Goal: Transaction & Acquisition: Purchase product/service

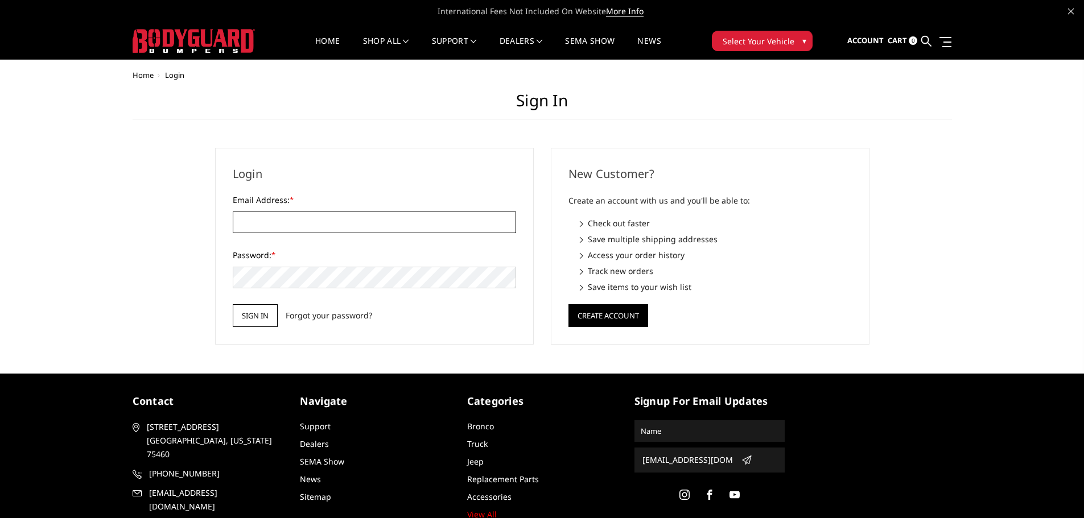
type input "[EMAIL_ADDRESS][DOMAIN_NAME]"
click at [261, 312] on input "Sign in" at bounding box center [255, 315] width 45 height 23
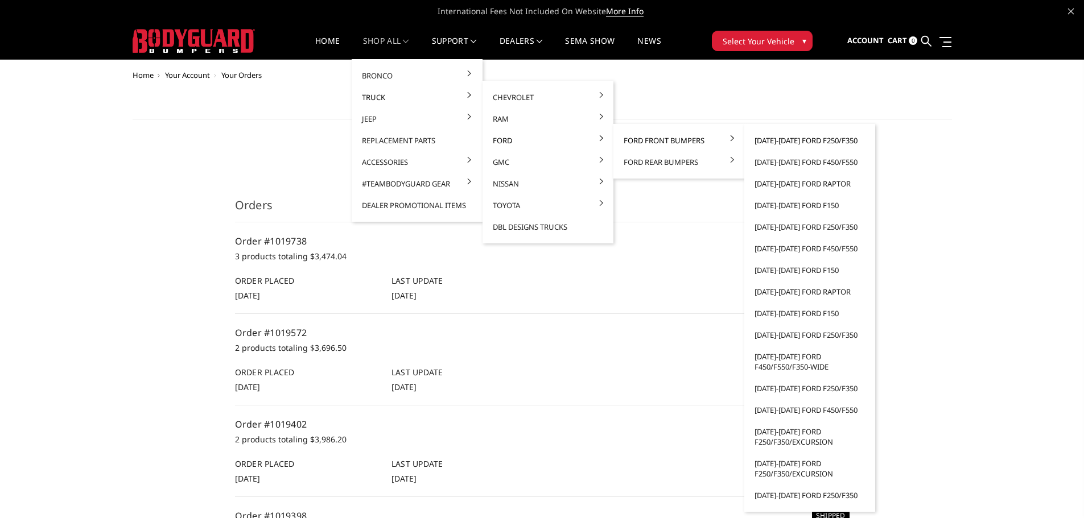
click at [809, 140] on link "[DATE]-[DATE] Ford F250/F350" at bounding box center [810, 141] width 122 height 22
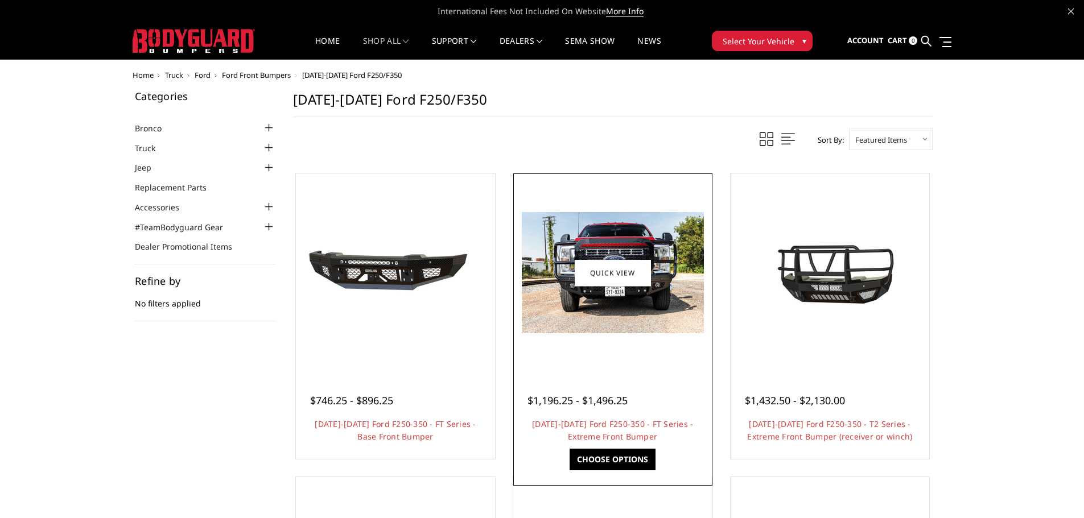
click at [665, 288] on img at bounding box center [613, 272] width 182 height 121
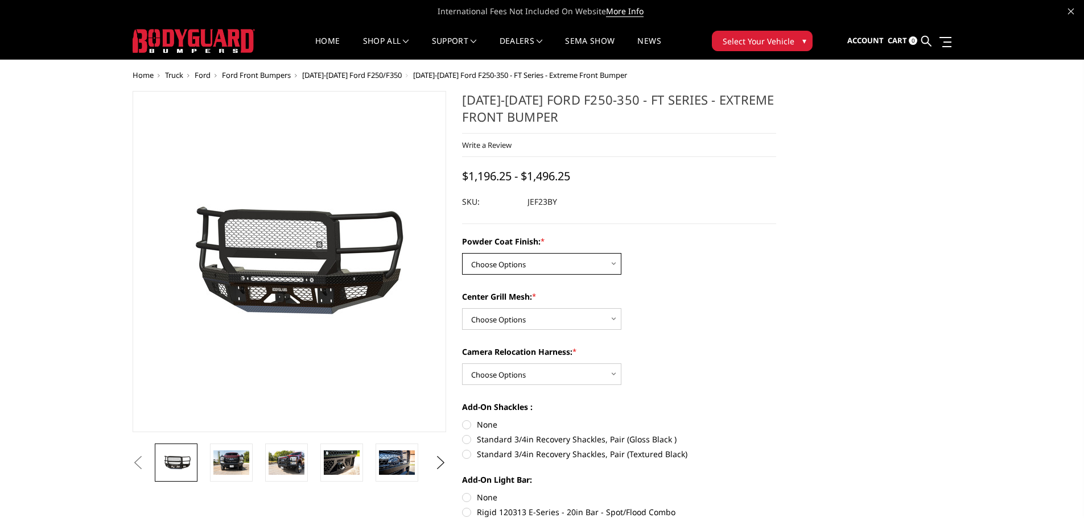
click at [530, 257] on select "Choose Options Bare Metal Gloss Black Powder Coat Textured Black Powder Coat" at bounding box center [541, 264] width 159 height 22
select select "3264"
click at [462, 253] on select "Choose Options Bare Metal Gloss Black Powder Coat Textured Black Powder Coat" at bounding box center [541, 264] width 159 height 22
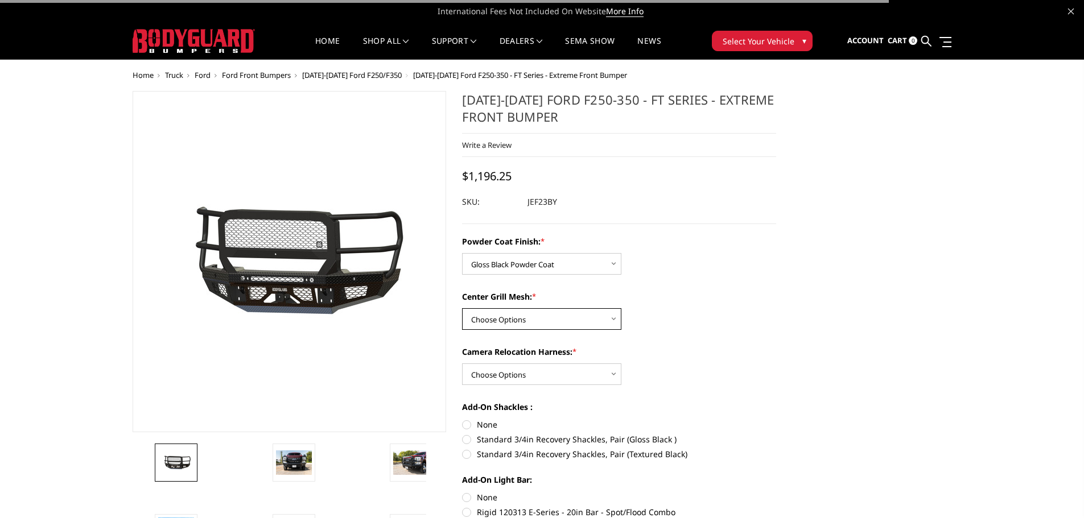
click at [526, 316] on select "Choose Options WITH Expanded Metal in Center Grill WITHOUT Expanded Metal in Ce…" at bounding box center [541, 319] width 159 height 22
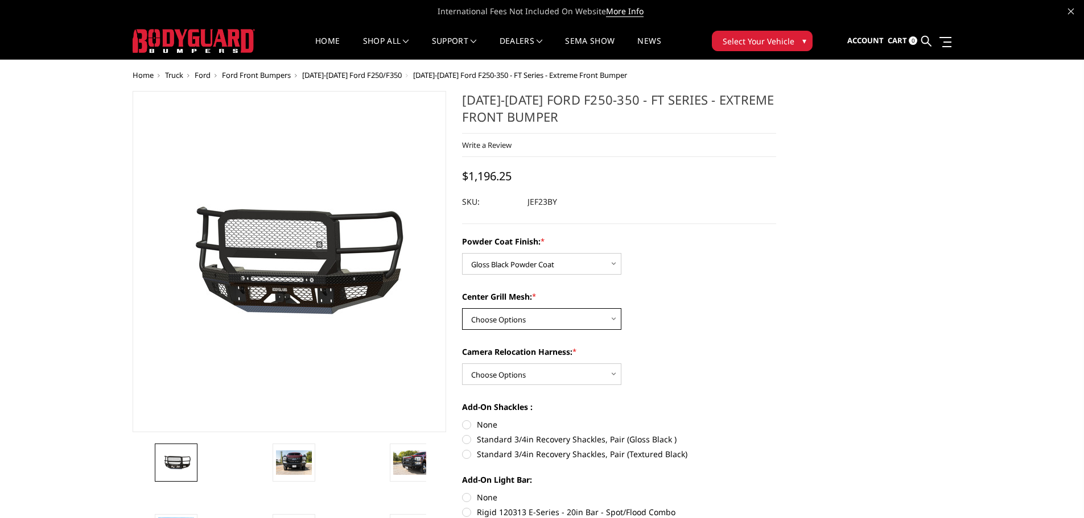
drag, startPoint x: 574, startPoint y: 317, endPoint x: 563, endPoint y: 328, distance: 15.3
click at [574, 317] on select "Choose Options WITH Expanded Metal in Center Grill WITHOUT Expanded Metal in Ce…" at bounding box center [541, 319] width 159 height 22
select select "3266"
click at [462, 308] on select "Choose Options WITH Expanded Metal in Center Grill WITHOUT Expanded Metal in Ce…" at bounding box center [541, 319] width 159 height 22
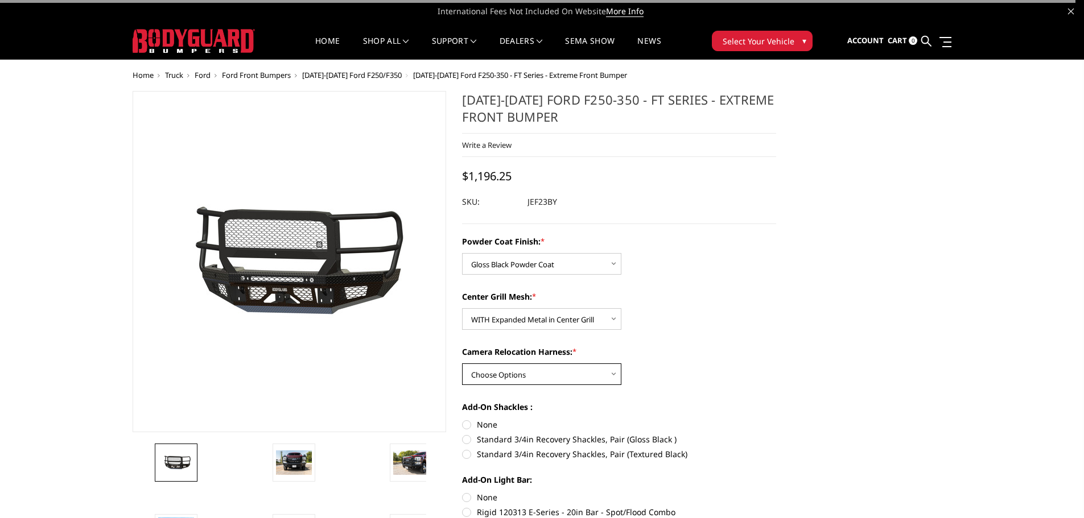
click at [543, 369] on select "Choose Options WITH Camera Relocation Harness WITHOUT Camera Relocation Harness" at bounding box center [541, 375] width 159 height 22
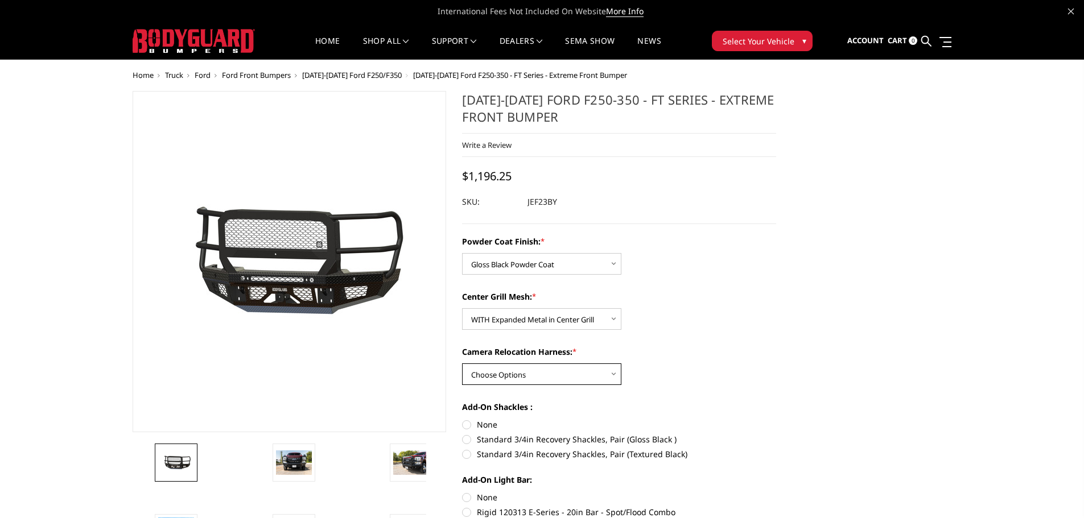
select select "3268"
click at [462, 364] on select "Choose Options WITH Camera Relocation Harness WITHOUT Camera Relocation Harness" at bounding box center [541, 375] width 159 height 22
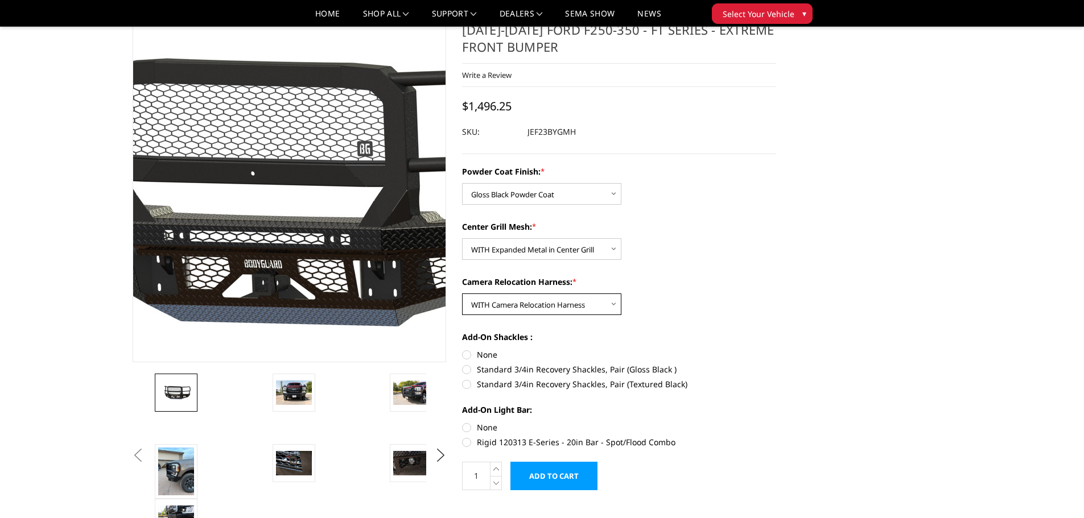
scroll to position [57, 0]
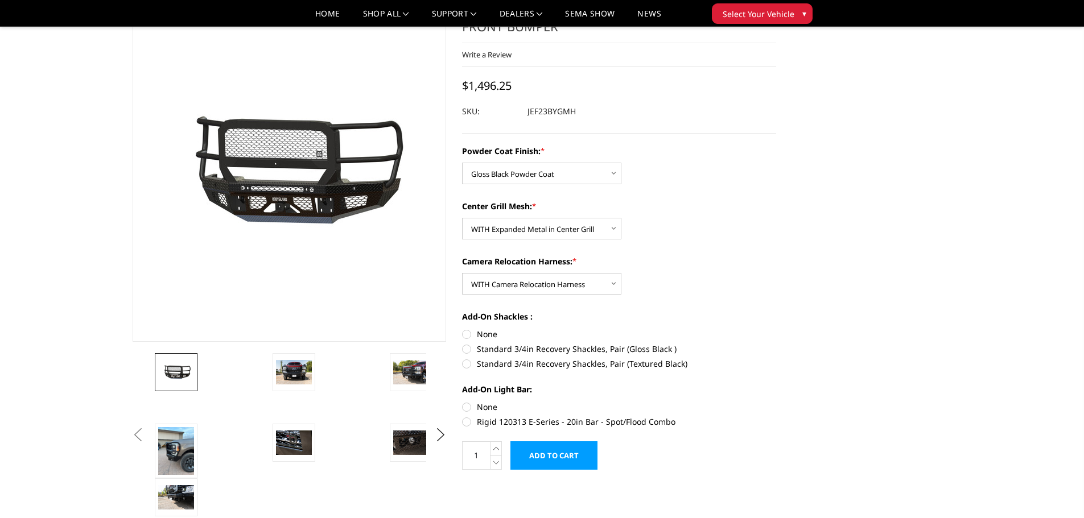
click at [487, 404] on label "None" at bounding box center [619, 407] width 314 height 12
click at [463, 402] on input "None" at bounding box center [462, 401] width 1 height 1
radio input "true"
click at [274, 373] on link at bounding box center [294, 372] width 43 height 38
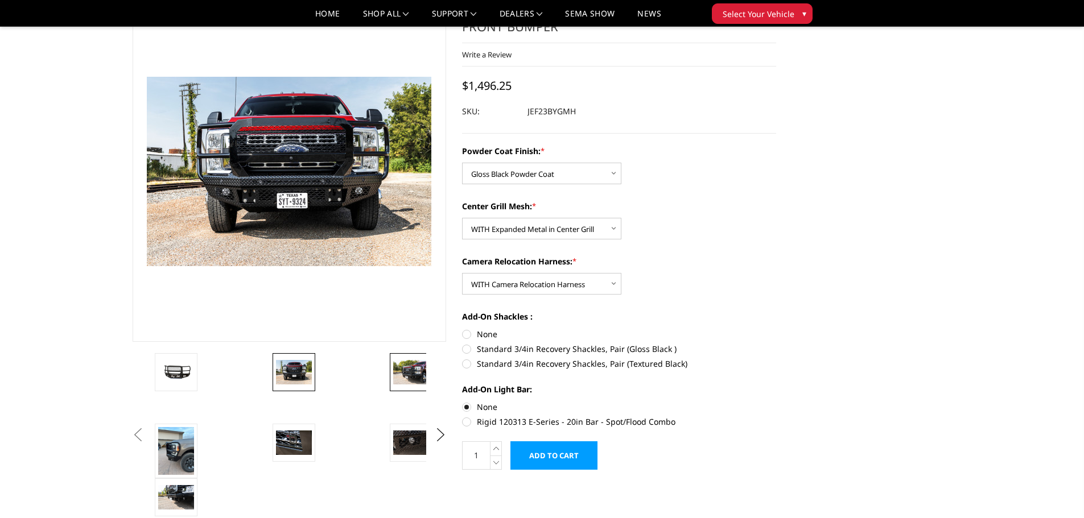
click at [417, 390] on link at bounding box center [411, 372] width 43 height 38
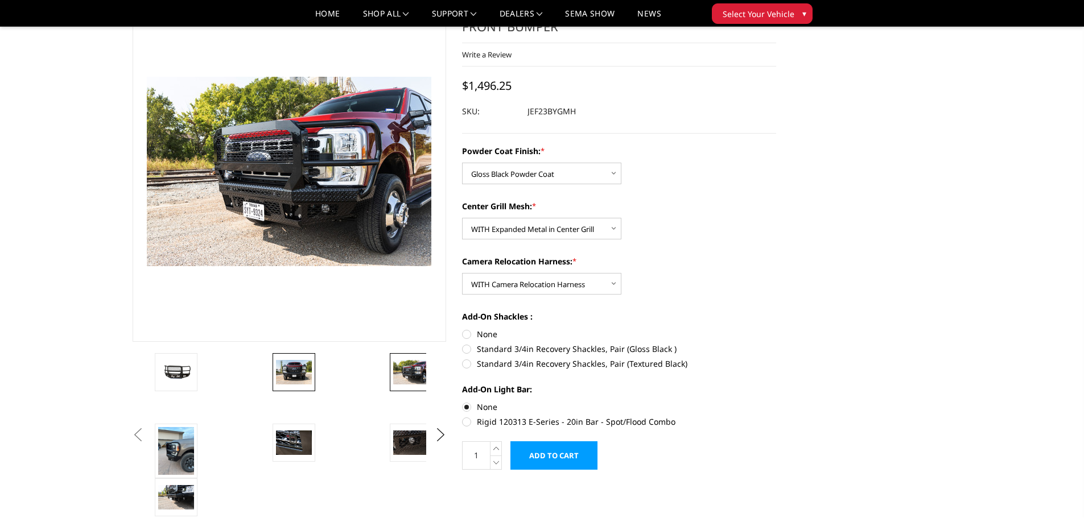
click at [298, 381] on img at bounding box center [294, 372] width 36 height 24
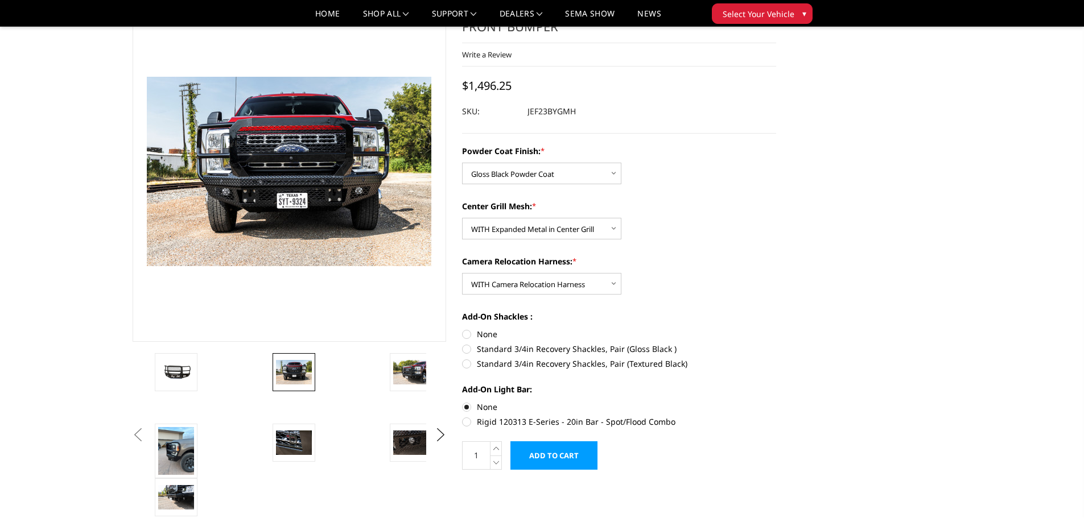
click at [532, 347] on label "Standard 3/4in Recovery Shackles, Pair (Gloss Black )" at bounding box center [619, 349] width 314 height 12
click at [776, 329] on input "Standard 3/4in Recovery Shackles, Pair (Gloss Black )" at bounding box center [776, 328] width 1 height 1
radio input "true"
click at [487, 83] on span "$1,548.75" at bounding box center [487, 85] width 50 height 15
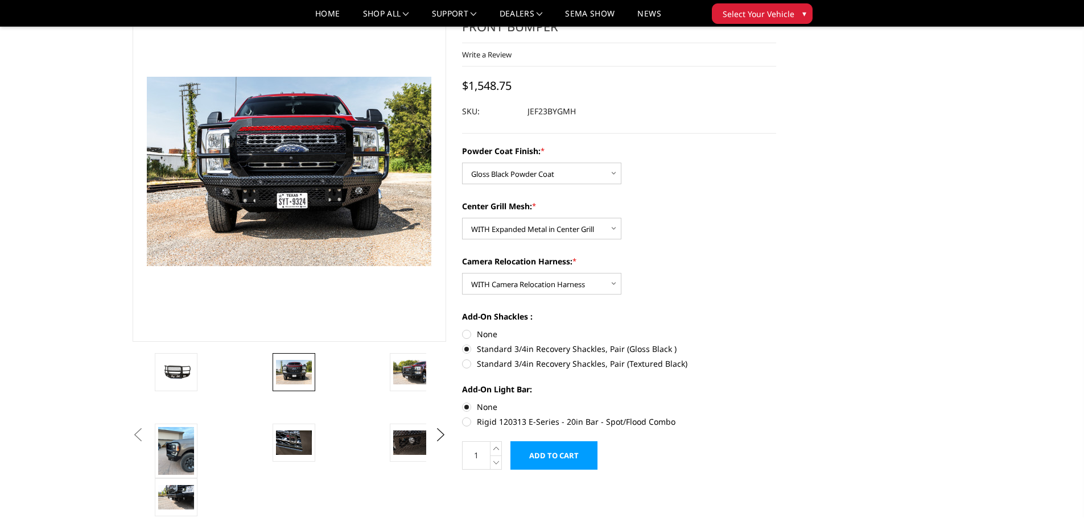
drag, startPoint x: 469, startPoint y: 83, endPoint x: 528, endPoint y: 84, distance: 58.6
click at [528, 84] on div "2023-2025 Ford F250-350 - FT Series - Extreme Front Bumper Write a Review Write…" at bounding box center [619, 67] width 314 height 133
drag, startPoint x: 509, startPoint y: 83, endPoint x: 476, endPoint y: 87, distance: 32.8
click at [476, 87] on span "$1,548.75" at bounding box center [487, 85] width 50 height 15
click at [479, 86] on span "$1,548.75" at bounding box center [487, 85] width 50 height 15
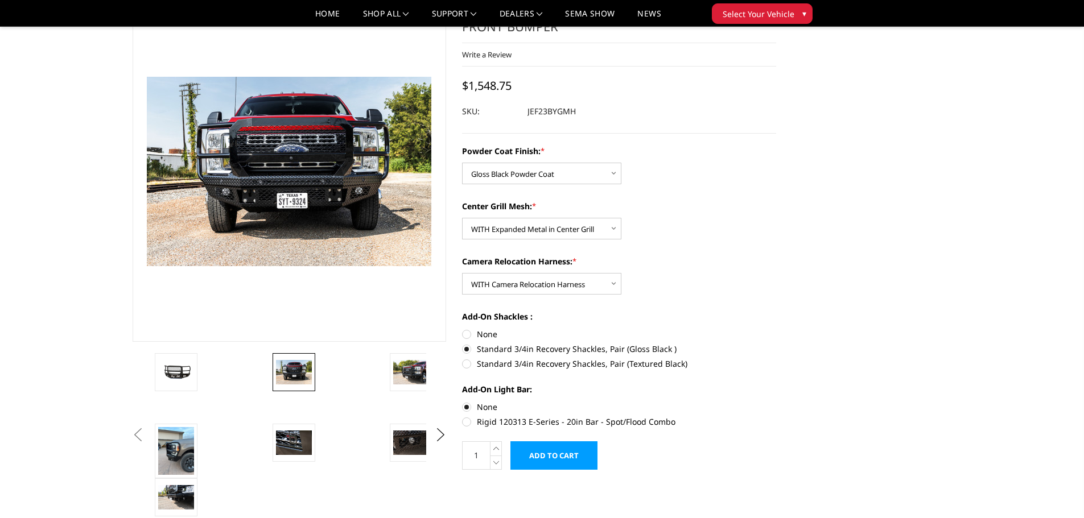
click at [479, 86] on span "$1,548.75" at bounding box center [487, 85] width 50 height 15
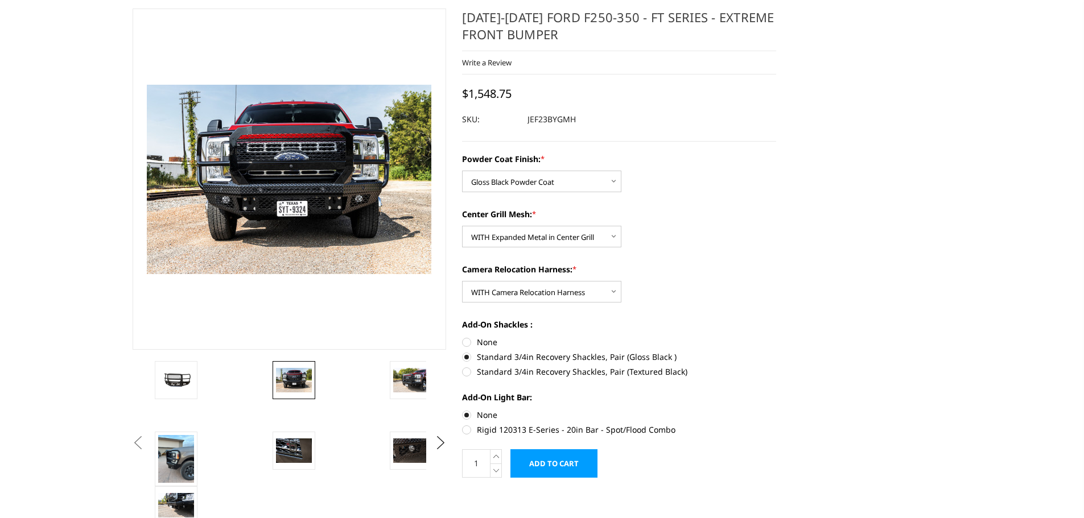
scroll to position [114, 0]
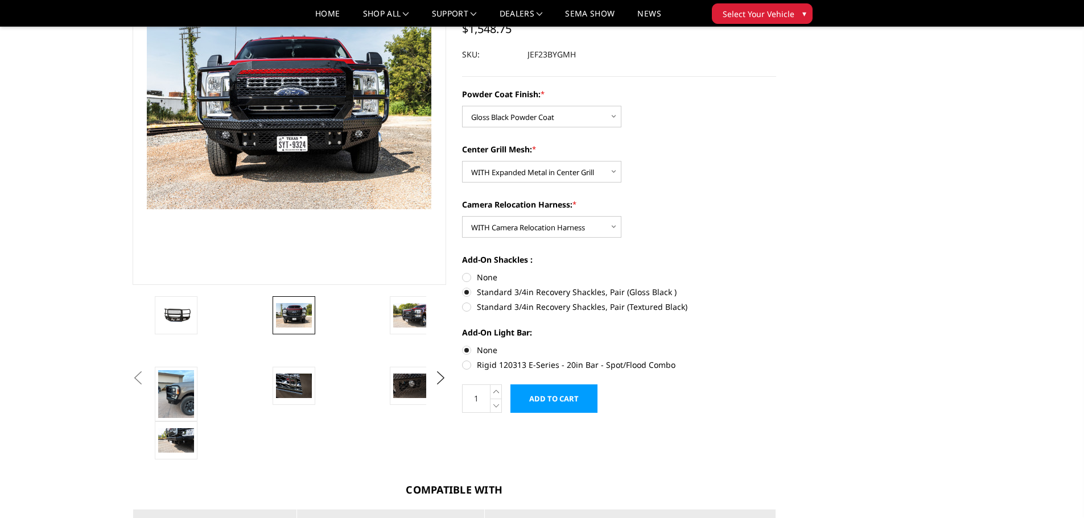
click at [478, 278] on label "None" at bounding box center [619, 277] width 314 height 12
click at [463, 272] on input "None" at bounding box center [462, 271] width 1 height 1
radio input "true"
click at [484, 291] on label "Standard 3/4in Recovery Shackles, Pair (Gloss Black )" at bounding box center [619, 292] width 314 height 12
click at [776, 272] on input "Standard 3/4in Recovery Shackles, Pair (Gloss Black )" at bounding box center [776, 271] width 1 height 1
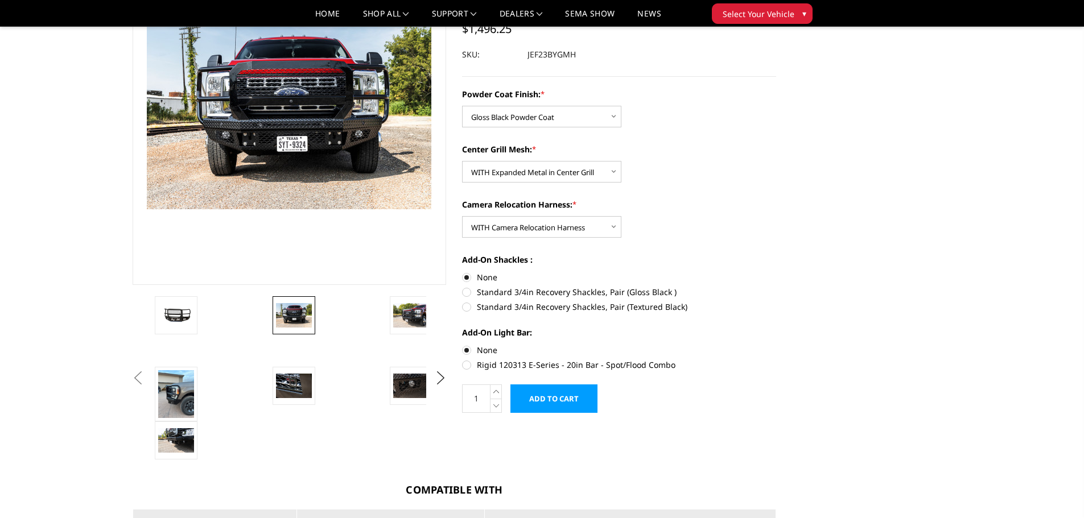
radio input "true"
click at [417, 388] on img at bounding box center [411, 386] width 36 height 24
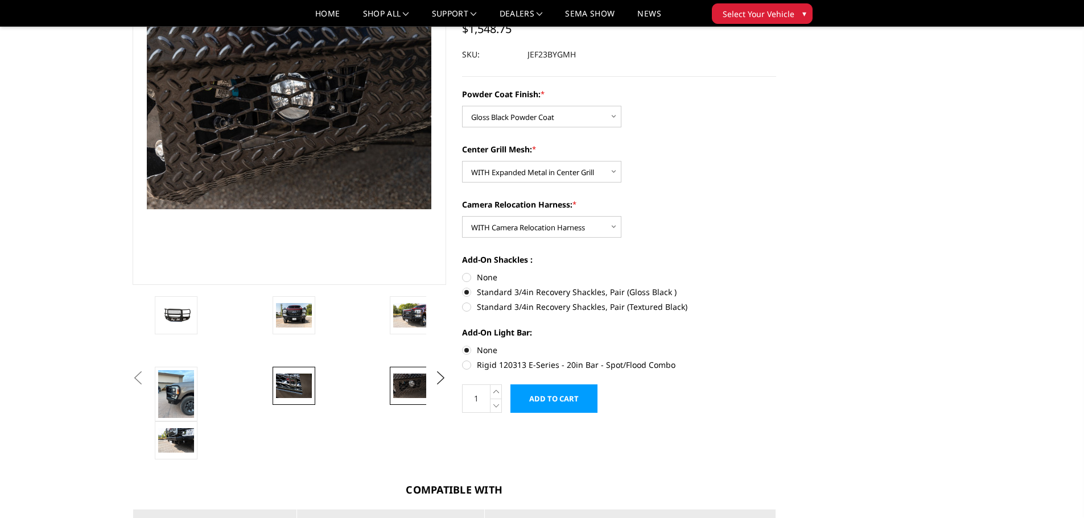
click at [291, 390] on img at bounding box center [294, 386] width 36 height 24
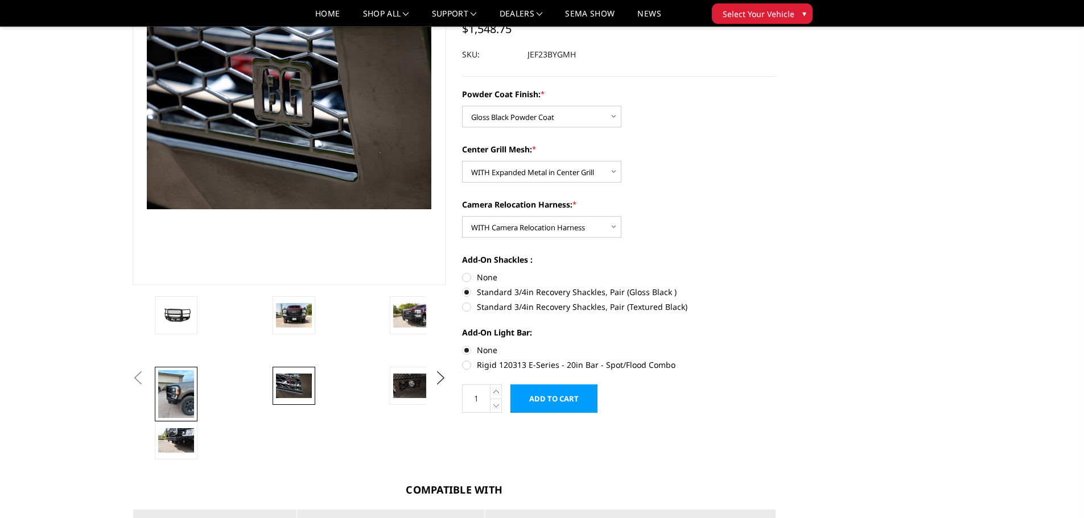
click at [178, 391] on img at bounding box center [176, 394] width 36 height 48
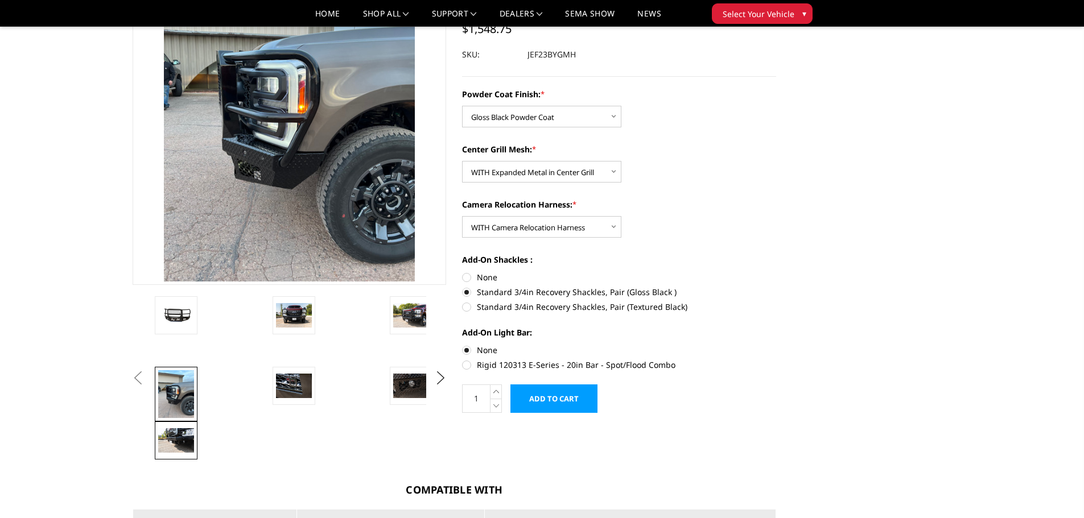
click at [177, 442] on img at bounding box center [176, 441] width 36 height 24
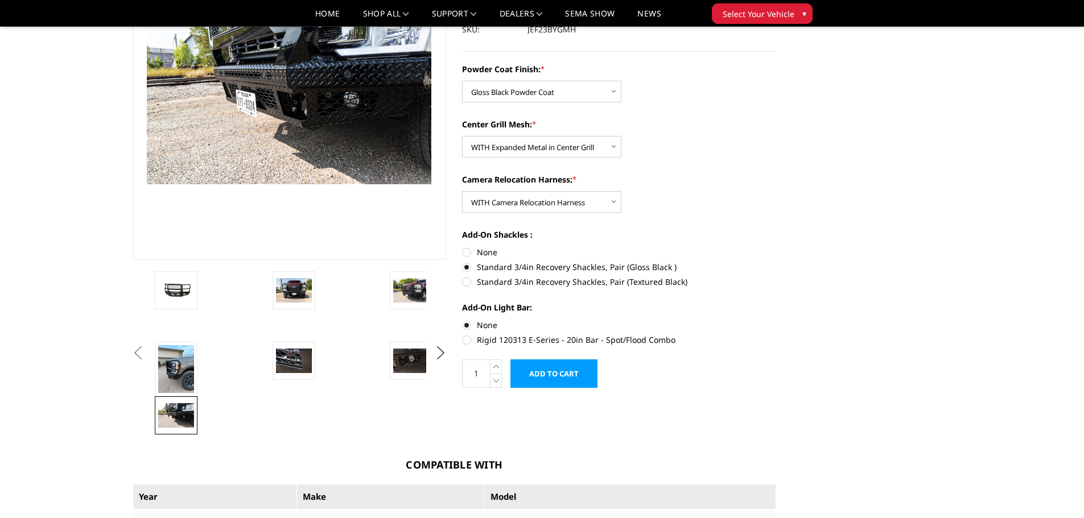
scroll to position [73, 0]
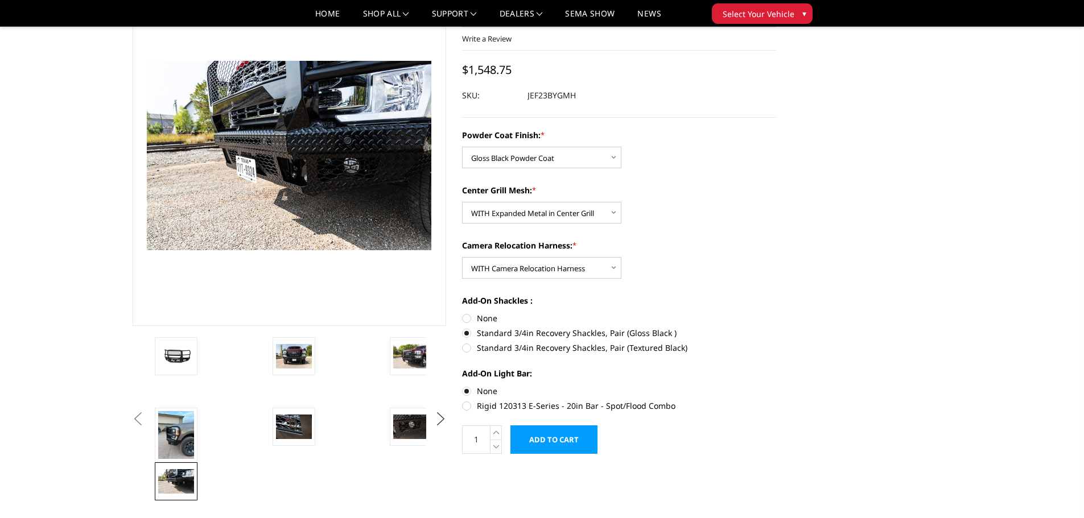
click at [442, 418] on button "Next" at bounding box center [440, 419] width 17 height 17
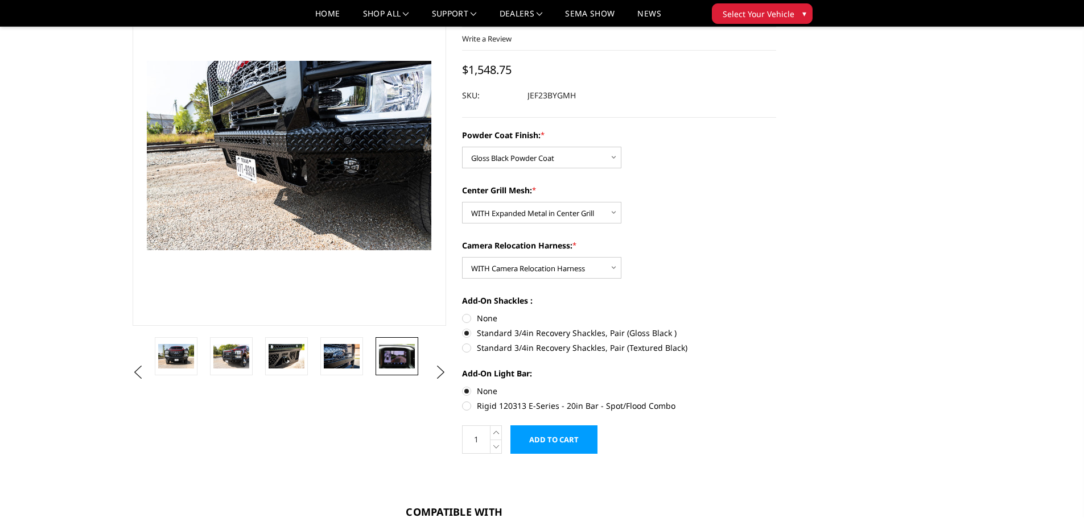
click at [406, 360] on img at bounding box center [397, 356] width 36 height 24
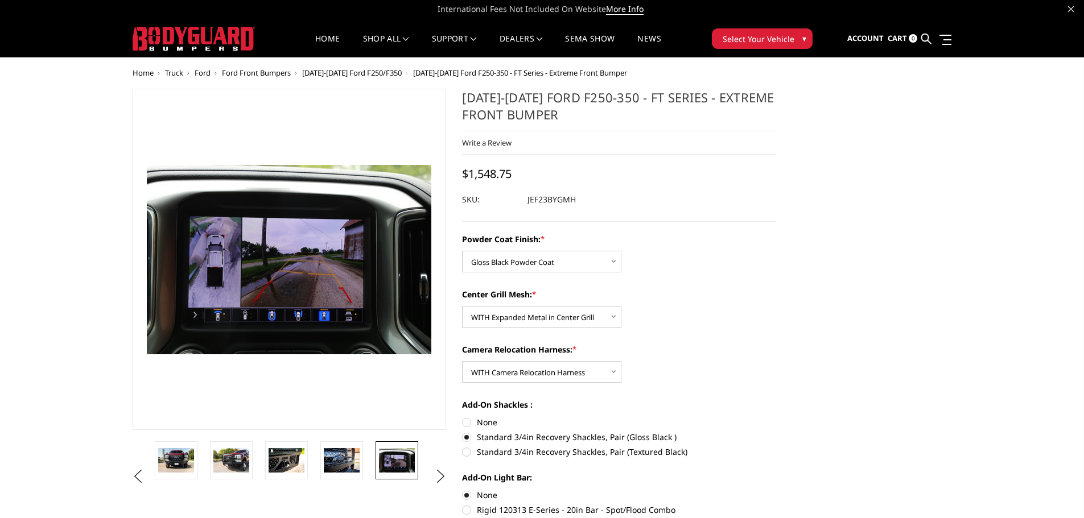
scroll to position [0, 0]
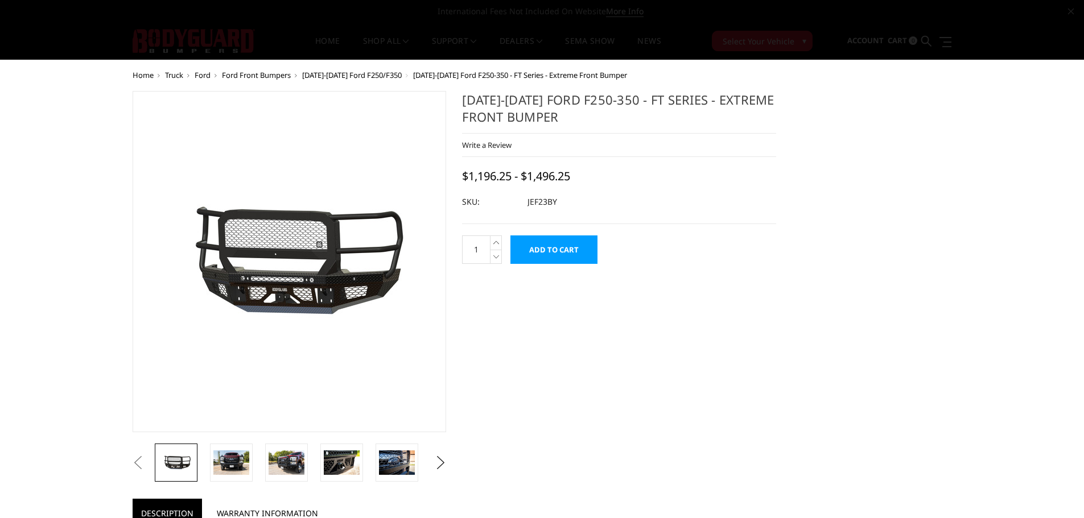
select select "3264"
select select "3266"
select select "3268"
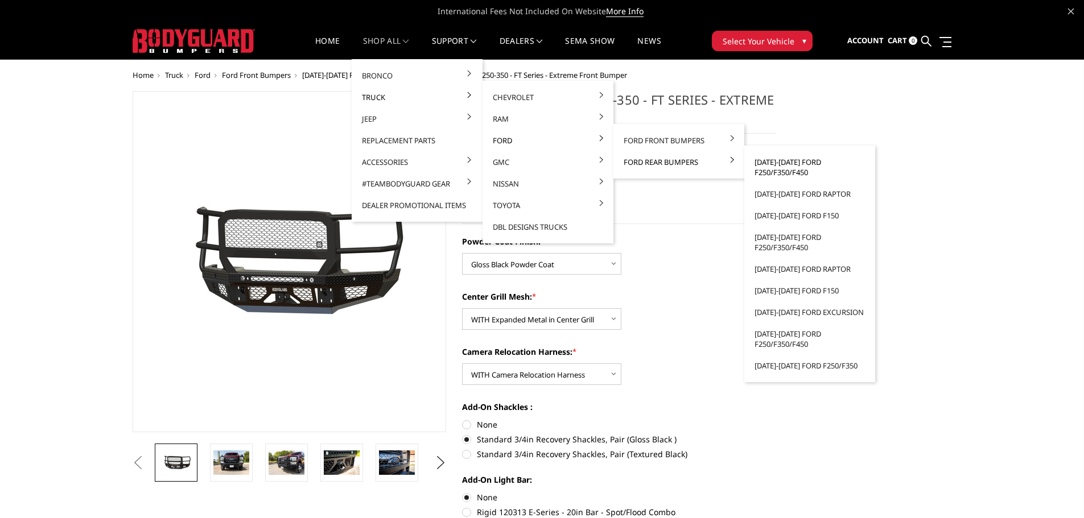
click at [800, 166] on link "[DATE]-[DATE] Ford F250/F350/F450" at bounding box center [810, 167] width 122 height 32
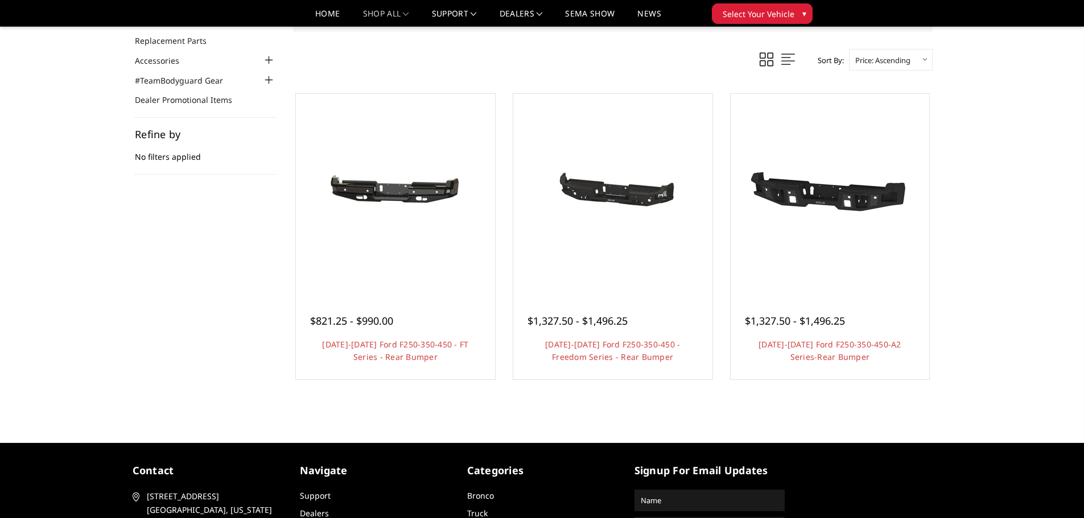
scroll to position [114, 0]
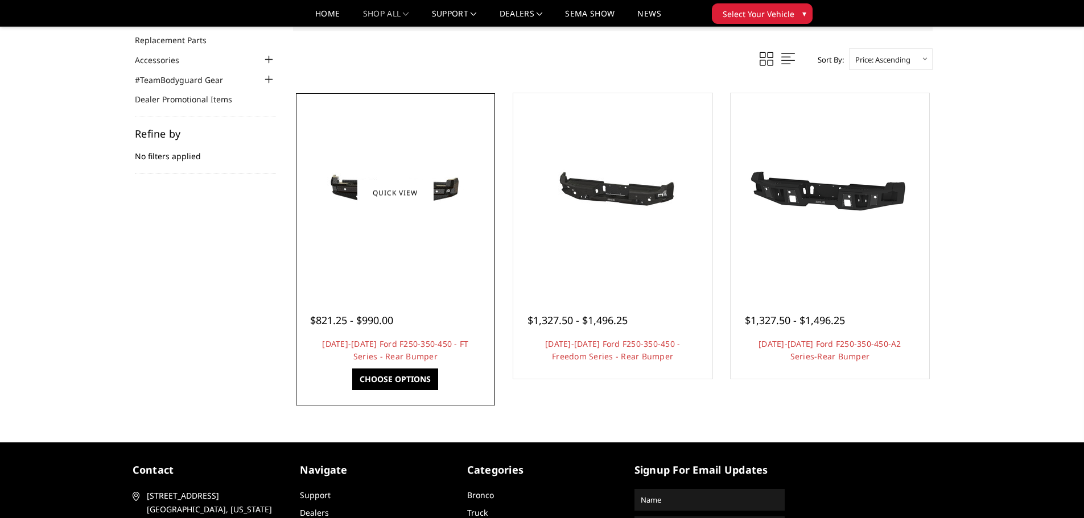
click at [441, 182] on img at bounding box center [395, 193] width 182 height 86
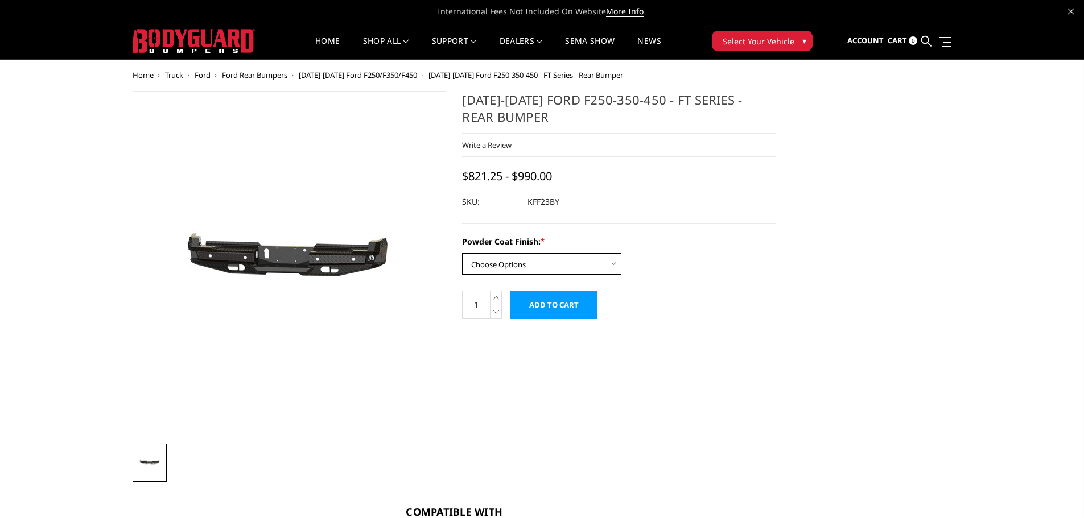
click at [526, 266] on select "Choose Options Bare Metal Gloss Black Powder Coat Textured Black Powder Coat" at bounding box center [541, 264] width 159 height 22
select select "3421"
click at [462, 253] on select "Choose Options Bare Metal Gloss Black Powder Coat Textured Black Powder Coat" at bounding box center [541, 264] width 159 height 22
drag, startPoint x: 565, startPoint y: 203, endPoint x: 530, endPoint y: 204, distance: 34.2
click at [530, 204] on dd "KFF23BYG" at bounding box center [547, 202] width 38 height 20
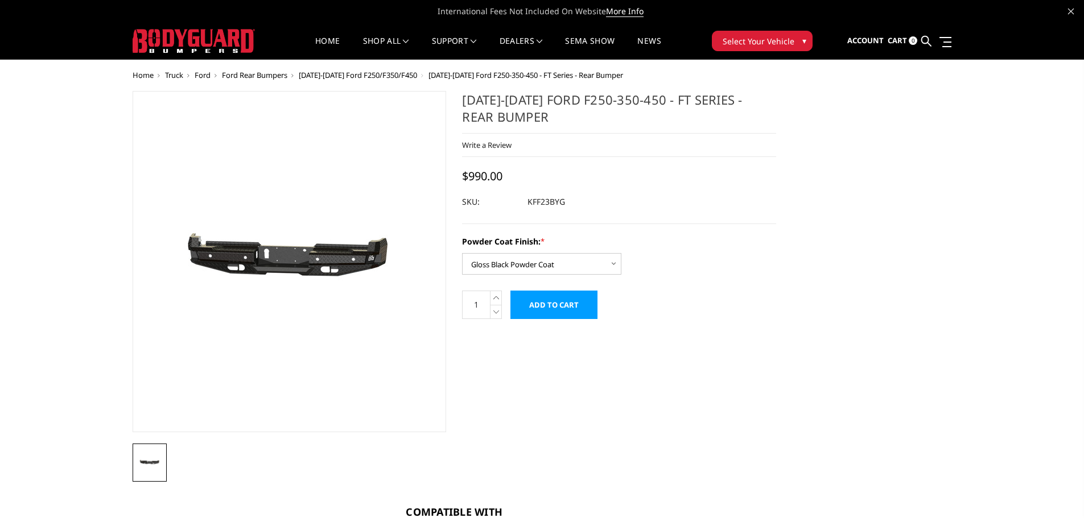
drag, startPoint x: 512, startPoint y: 115, endPoint x: 479, endPoint y: 105, distance: 34.6
click at [479, 105] on h1 "[DATE]-[DATE] Ford F250-350-450 - FT Series - Rear Bumper" at bounding box center [619, 112] width 314 height 43
drag, startPoint x: 477, startPoint y: 104, endPoint x: 499, endPoint y: 101, distance: 22.4
click at [499, 101] on h1 "2023-2025 Ford F250-350-450 - FT Series - Rear Bumper" at bounding box center [619, 112] width 314 height 43
click at [470, 97] on h1 "[DATE]-[DATE] Ford F250-350-450 - FT Series - Rear Bumper" at bounding box center [619, 112] width 314 height 43
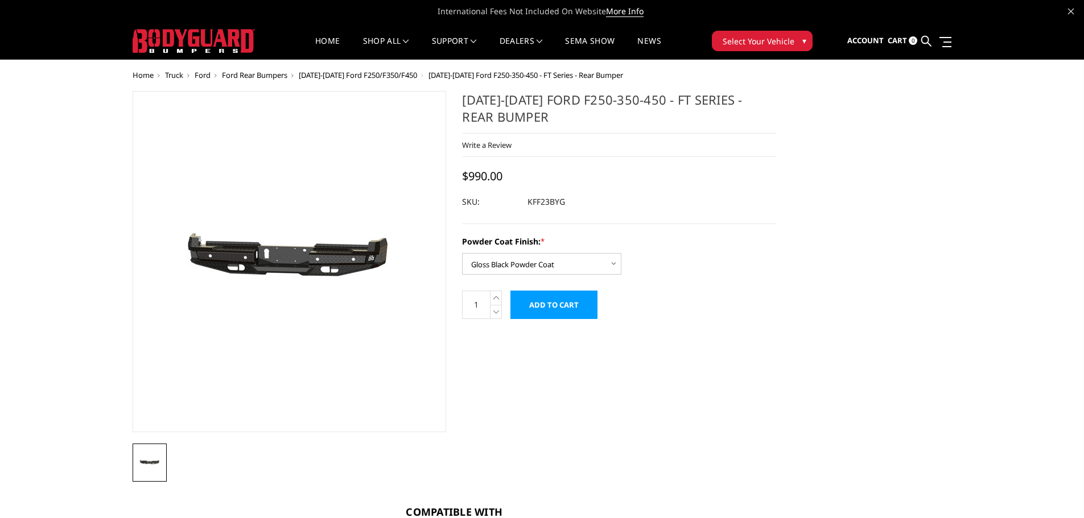
click at [470, 97] on h1 "[DATE]-[DATE] Ford F250-350-450 - FT Series - Rear Bumper" at bounding box center [619, 112] width 314 height 43
click at [557, 260] on select "Choose Options Bare Metal Gloss Black Powder Coat Textured Black Powder Coat" at bounding box center [541, 264] width 159 height 22
click at [686, 219] on div "2023-2025 Ford F250-350-450 - FT Series - Rear Bumper Write a Review Write a Re…" at bounding box center [619, 157] width 314 height 133
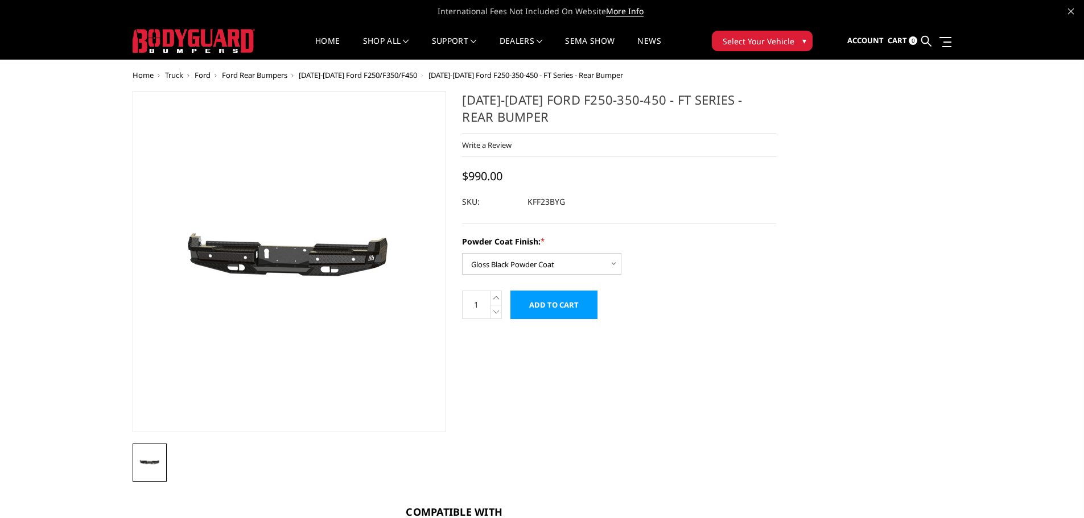
click at [543, 303] on input "Add to Cart" at bounding box center [553, 305] width 87 height 28
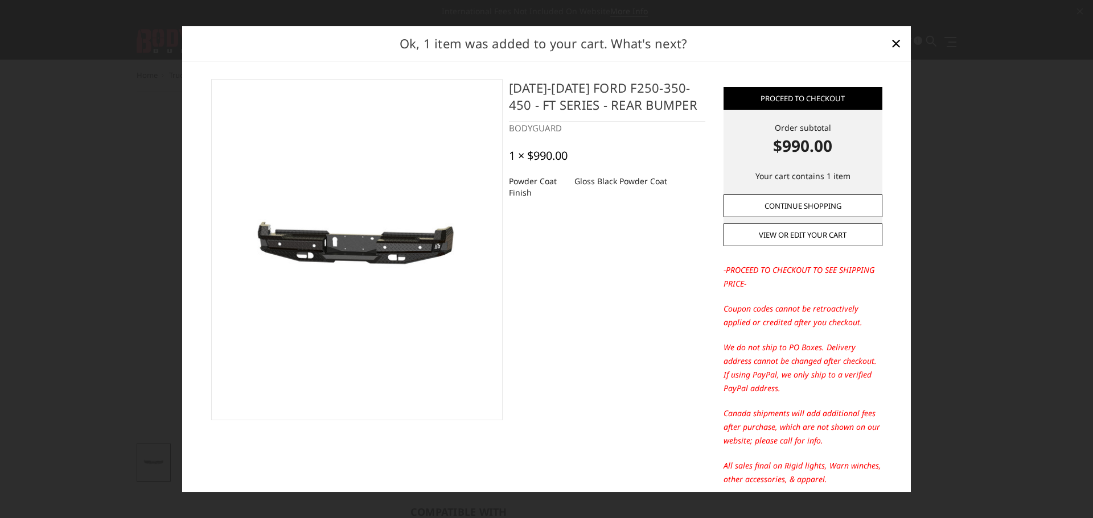
click at [814, 209] on link "Continue Shopping" at bounding box center [802, 206] width 159 height 23
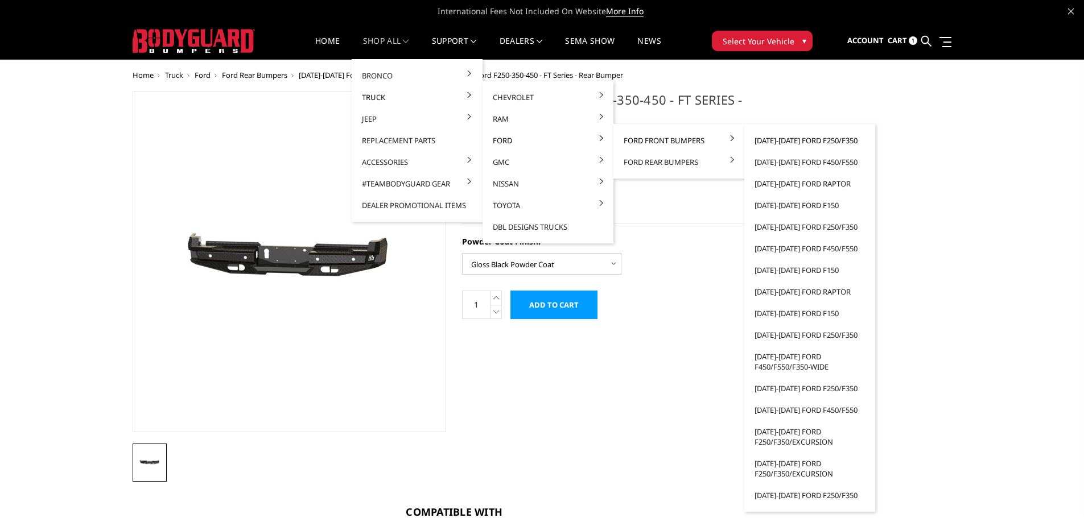
click at [822, 140] on link "[DATE]-[DATE] Ford F250/F350" at bounding box center [810, 141] width 122 height 22
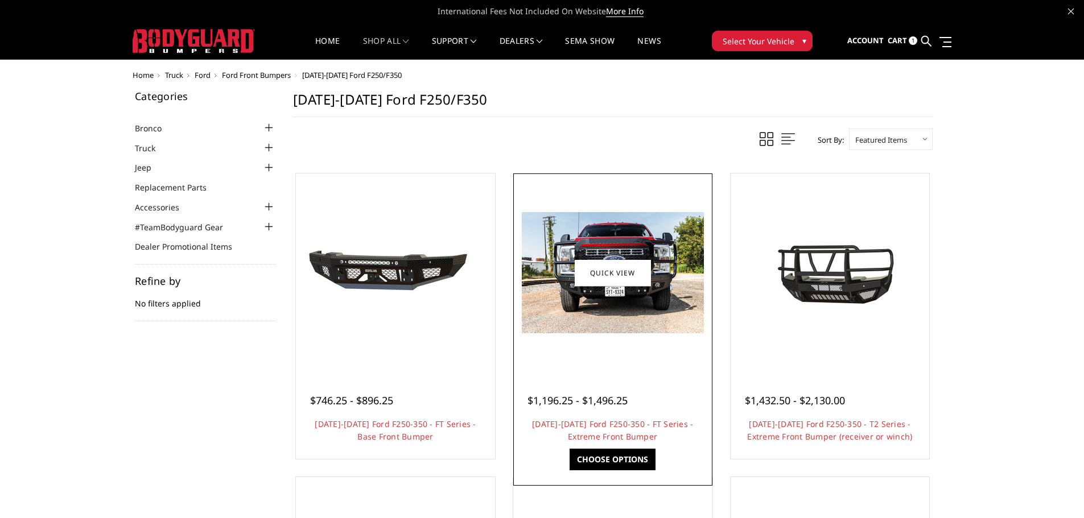
click at [650, 228] on img at bounding box center [613, 272] width 182 height 121
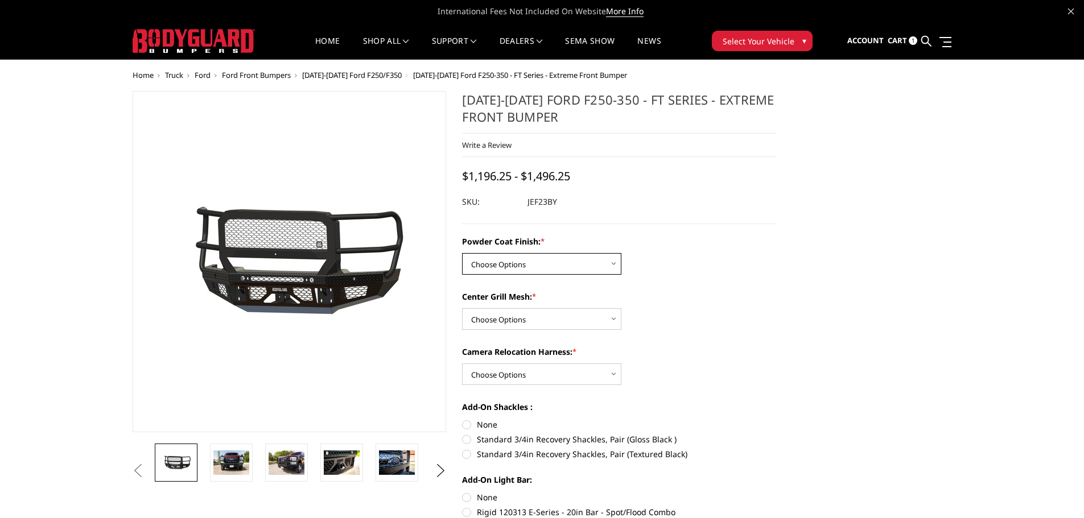
click at [562, 267] on select "Choose Options Bare Metal Gloss Black Powder Coat Textured Black Powder Coat" at bounding box center [541, 264] width 159 height 22
select select "3264"
click at [462, 253] on select "Choose Options Bare Metal Gloss Black Powder Coat Textured Black Powder Coat" at bounding box center [541, 264] width 159 height 22
click at [556, 324] on select "Choose Options WITH Expanded Metal in Center Grill WITHOUT Expanded Metal in Ce…" at bounding box center [541, 319] width 159 height 22
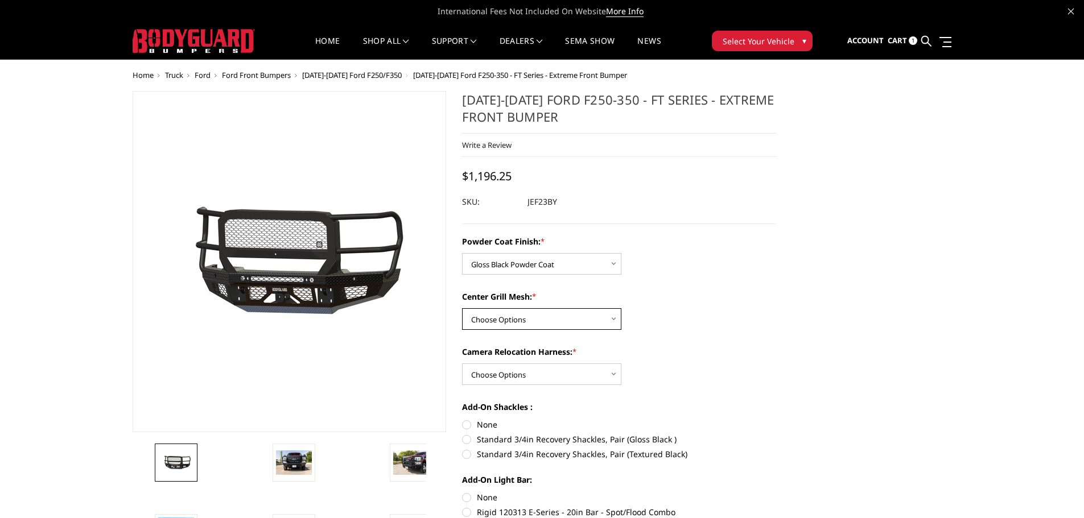
select select "3266"
click at [462, 308] on select "Choose Options WITH Expanded Metal in Center Grill WITHOUT Expanded Metal in Ce…" at bounding box center [541, 319] width 159 height 22
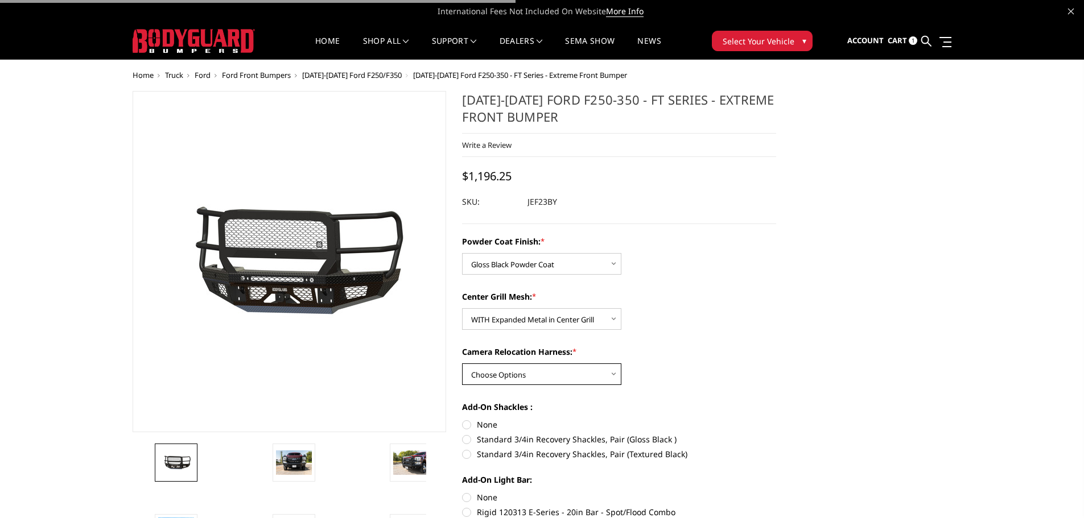
click at [554, 379] on select "Choose Options WITH Camera Relocation Harness WITHOUT Camera Relocation Harness" at bounding box center [541, 375] width 159 height 22
select select "3268"
click at [462, 364] on select "Choose Options WITH Camera Relocation Harness WITHOUT Camera Relocation Harness" at bounding box center [541, 375] width 159 height 22
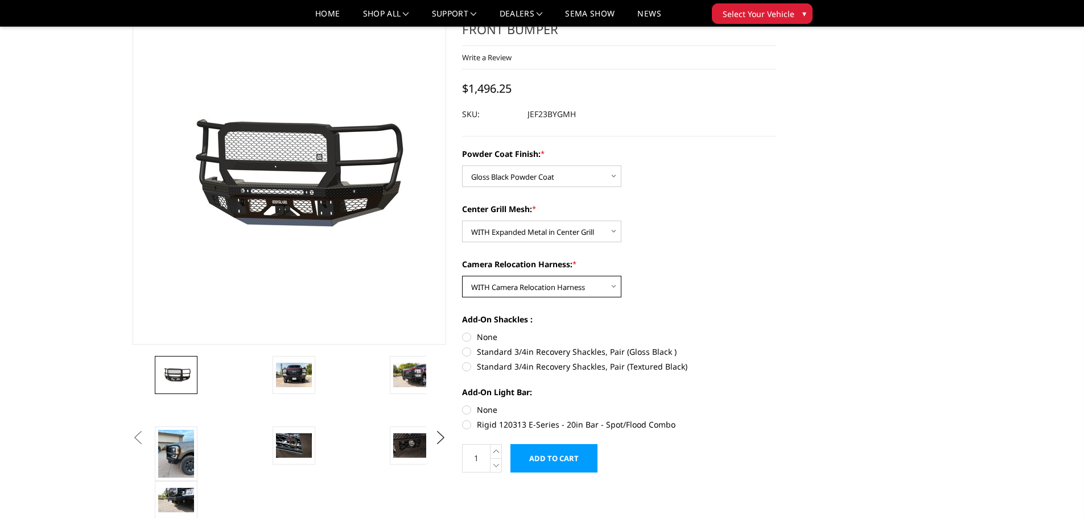
scroll to position [57, 0]
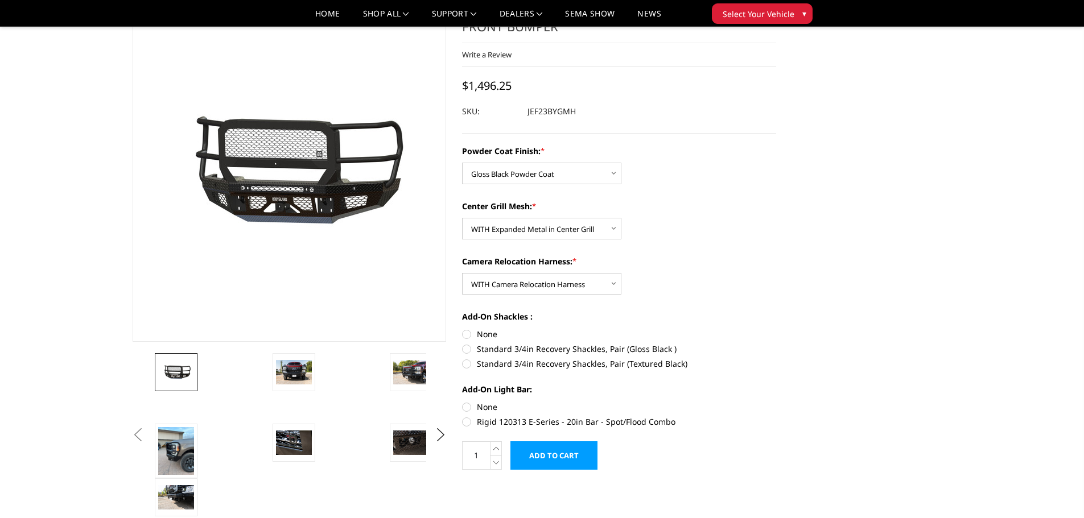
click at [504, 350] on label "Standard 3/4in Recovery Shackles, Pair (Gloss Black )" at bounding box center [619, 349] width 314 height 12
click at [776, 329] on input "Standard 3/4in Recovery Shackles, Pair (Gloss Black )" at bounding box center [776, 328] width 1 height 1
radio input "true"
click at [482, 405] on label "None" at bounding box center [619, 407] width 314 height 12
click at [463, 402] on input "None" at bounding box center [462, 401] width 1 height 1
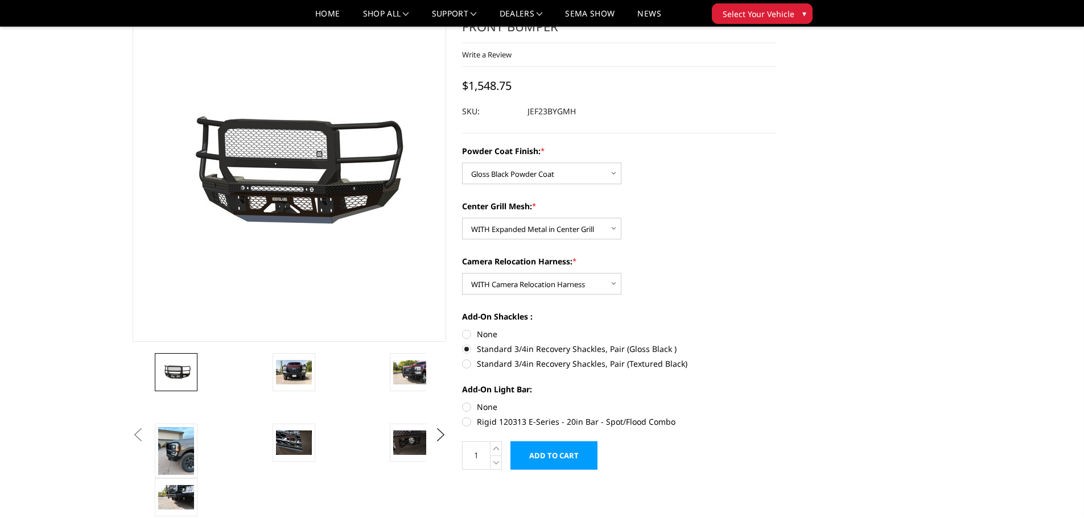
radio input "true"
click at [557, 459] on input "Add to Cart" at bounding box center [553, 456] width 87 height 28
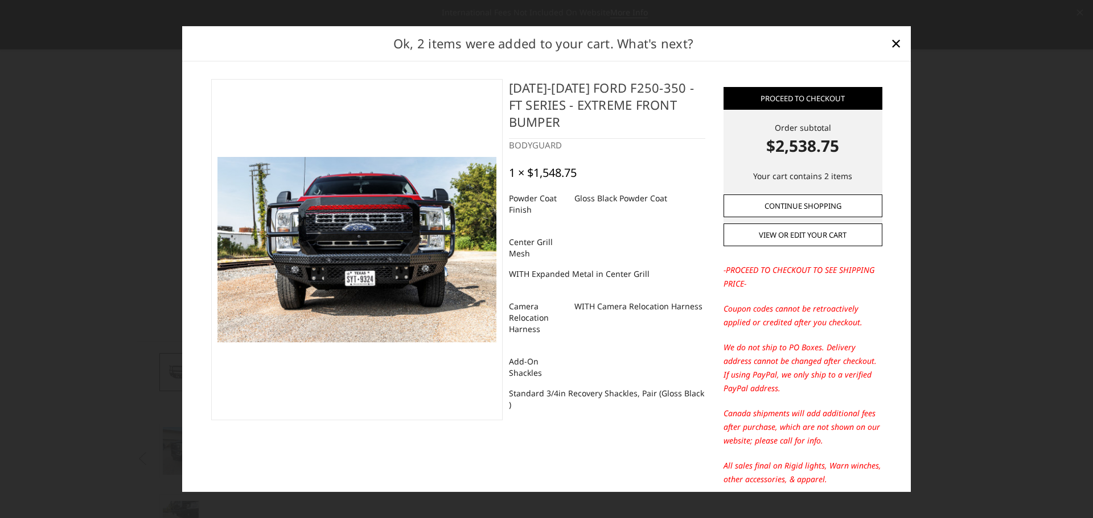
click at [806, 200] on link "Continue Shopping" at bounding box center [802, 206] width 159 height 23
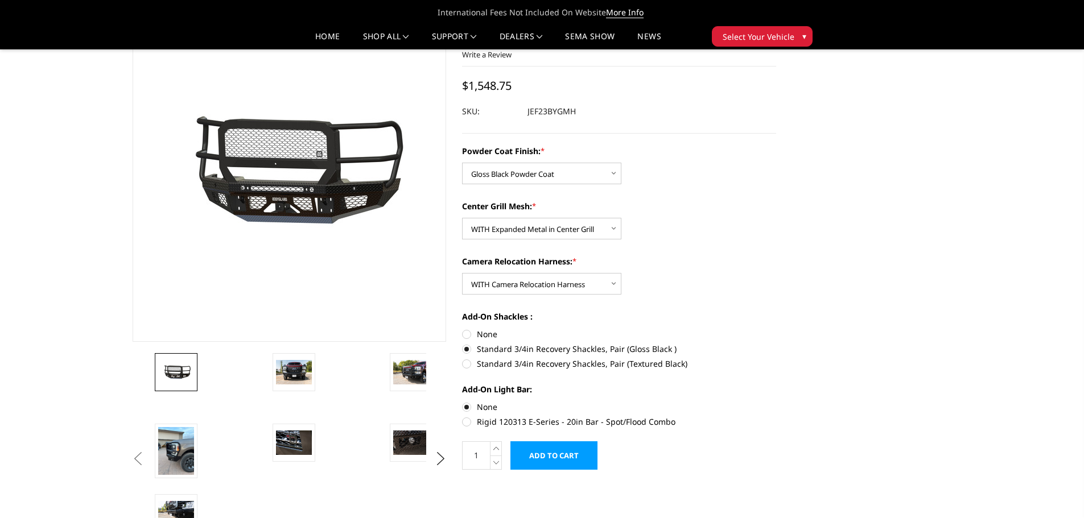
click at [1072, 11] on icon at bounding box center [1071, 13] width 6 height 6
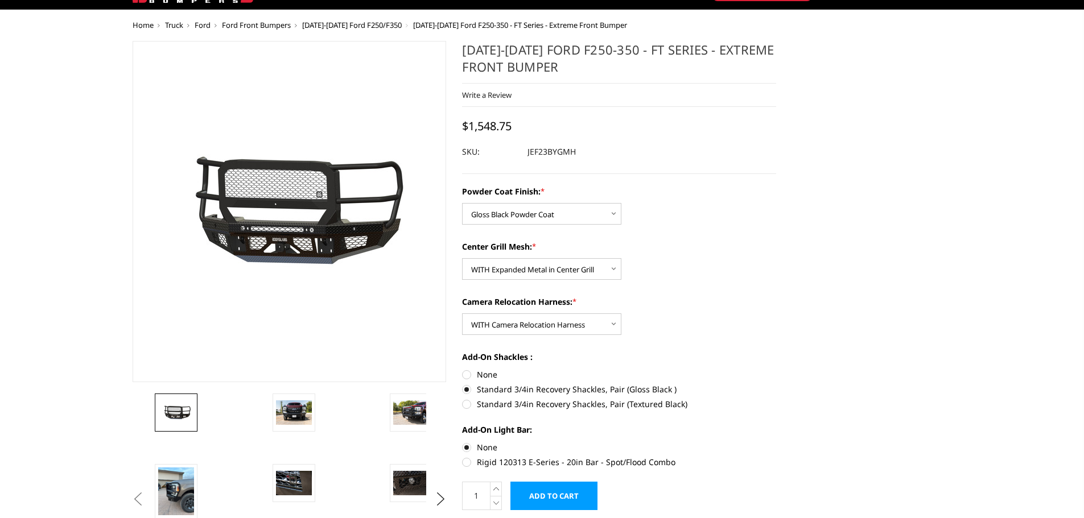
scroll to position [0, 0]
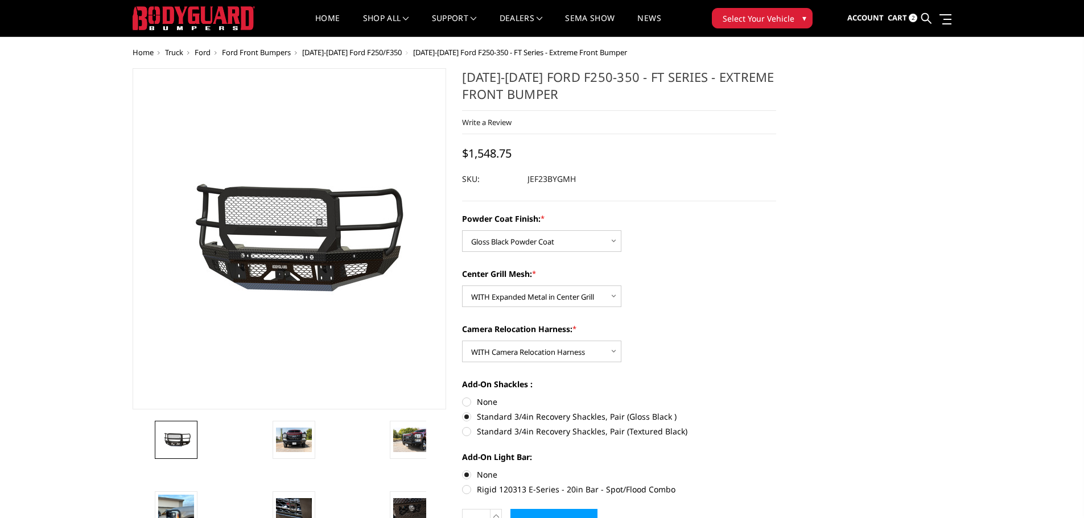
click at [900, 14] on span "Cart" at bounding box center [897, 18] width 19 height 10
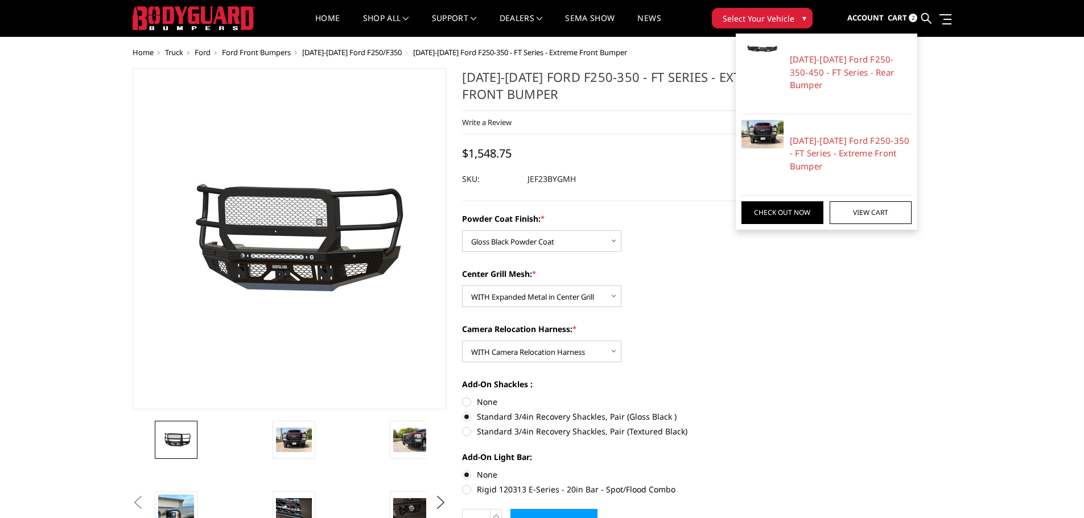
click at [705, 270] on label "Center Grill Mesh: *" at bounding box center [619, 274] width 314 height 12
click at [621, 286] on select "Choose Options WITH Expanded Metal in Center Grill WITHOUT Expanded Metal in Ce…" at bounding box center [541, 297] width 159 height 22
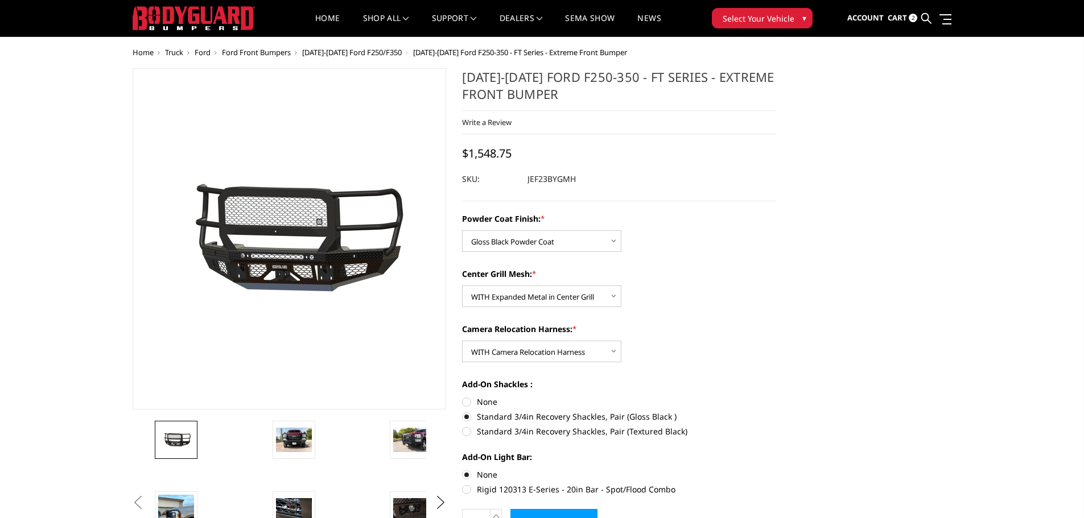
click at [911, 20] on span "2" at bounding box center [913, 18] width 9 height 9
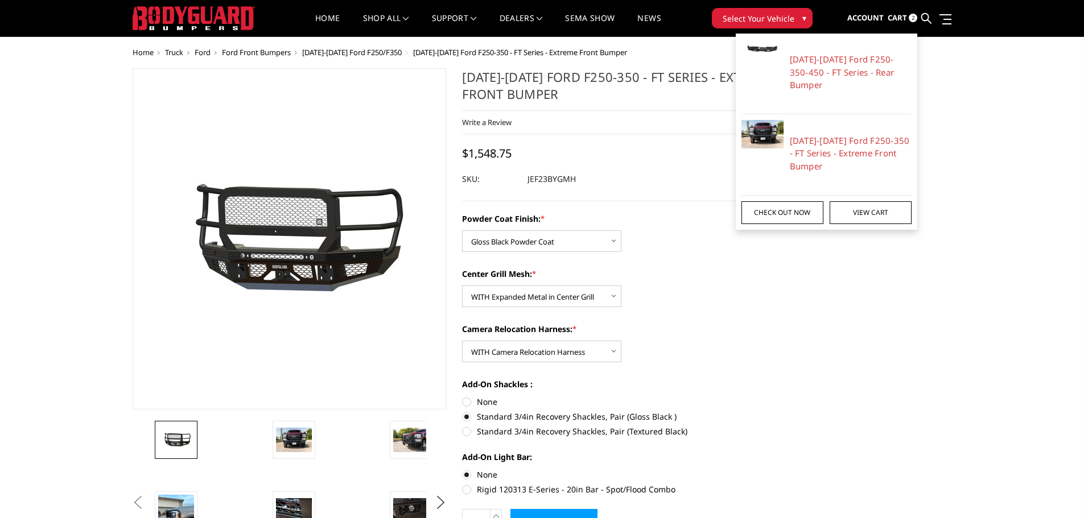
click at [797, 201] on link "Check out now" at bounding box center [783, 212] width 82 height 23
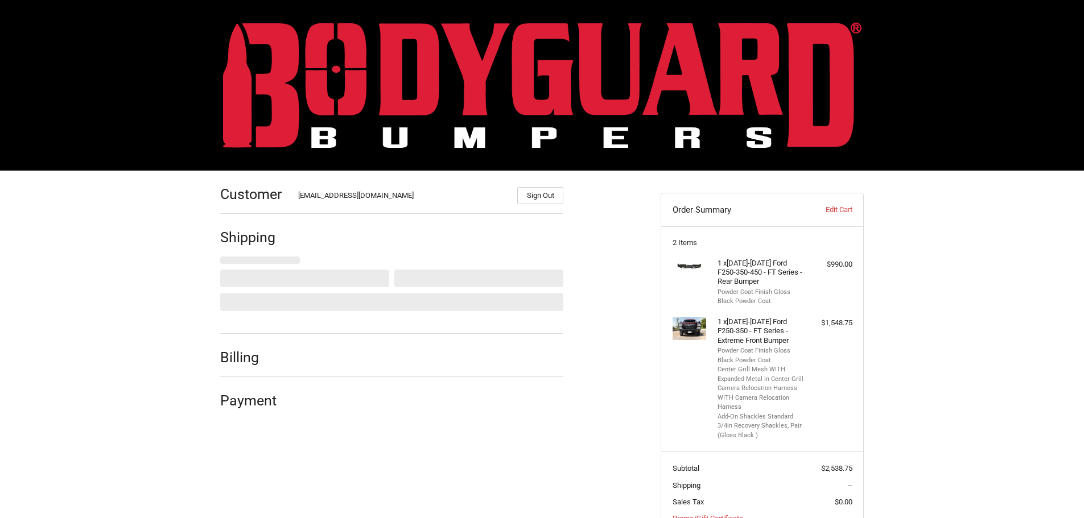
scroll to position [83, 0]
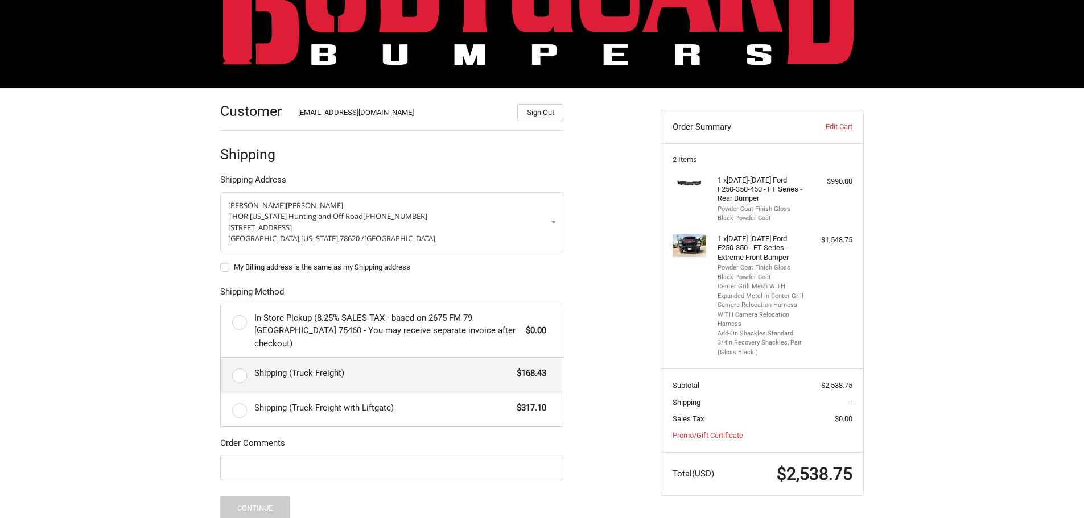
click at [240, 358] on label "Shipping (Truck Freight) $168.43" at bounding box center [392, 375] width 342 height 34
click at [221, 358] on input "Shipping (Truck Freight) $168.43" at bounding box center [221, 358] width 1 height 1
radio input "true"
click at [226, 271] on label "My Billing address is the same as my Shipping address" at bounding box center [391, 267] width 343 height 9
click at [221, 262] on input "My Billing address is the same as my Shipping address" at bounding box center [220, 262] width 1 height 1
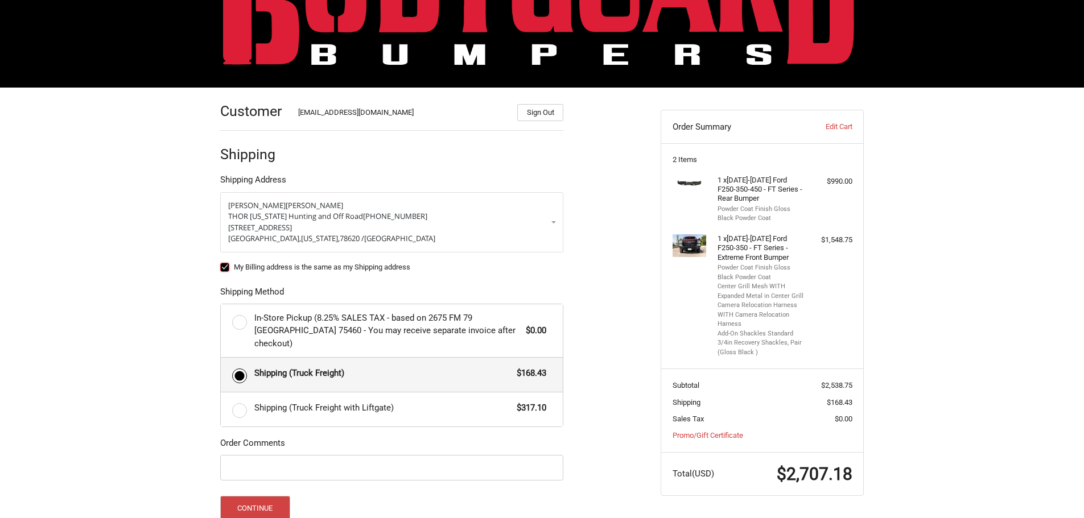
checkbox input "true"
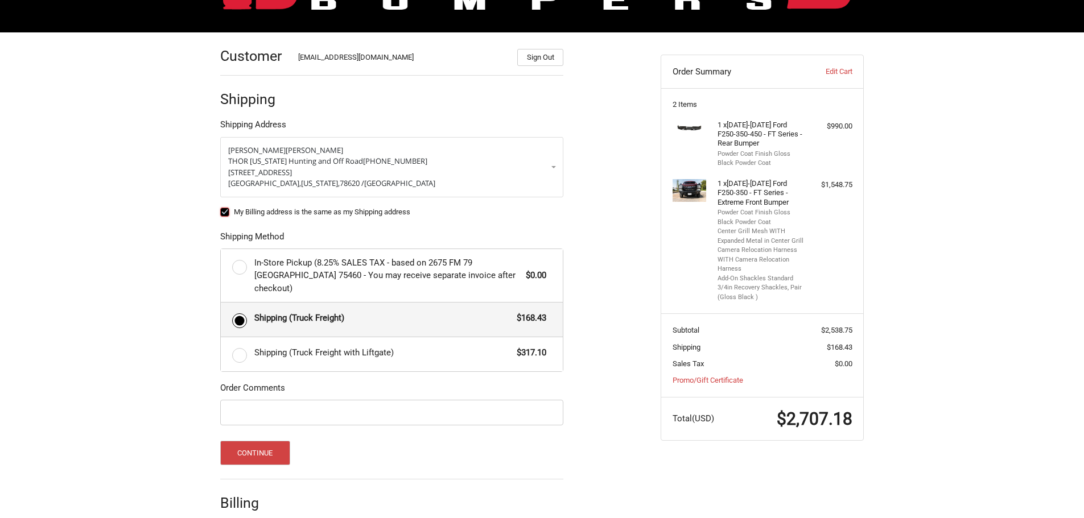
scroll to position [184, 0]
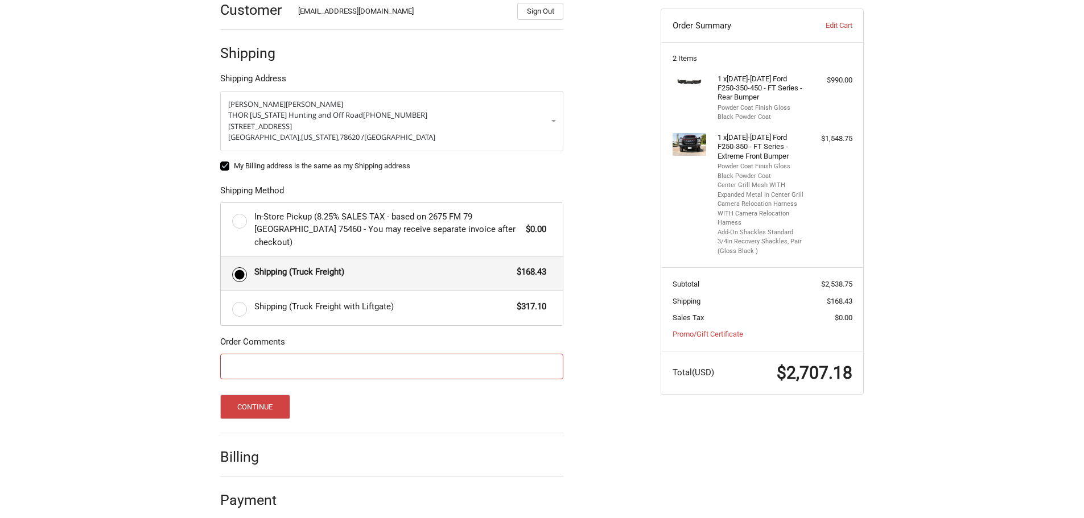
click at [356, 360] on input "Order Comments" at bounding box center [391, 367] width 343 height 26
type input "p"
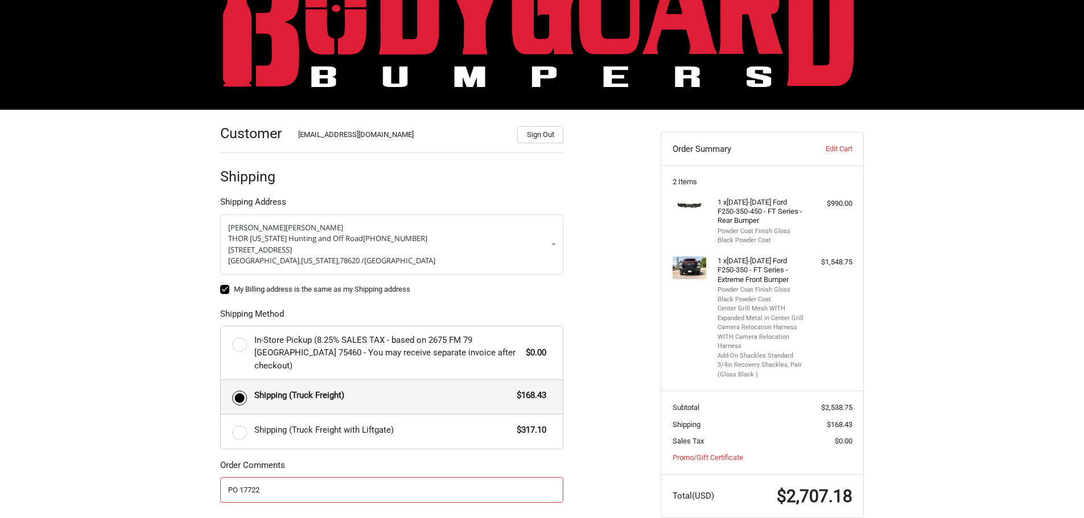
scroll to position [171, 0]
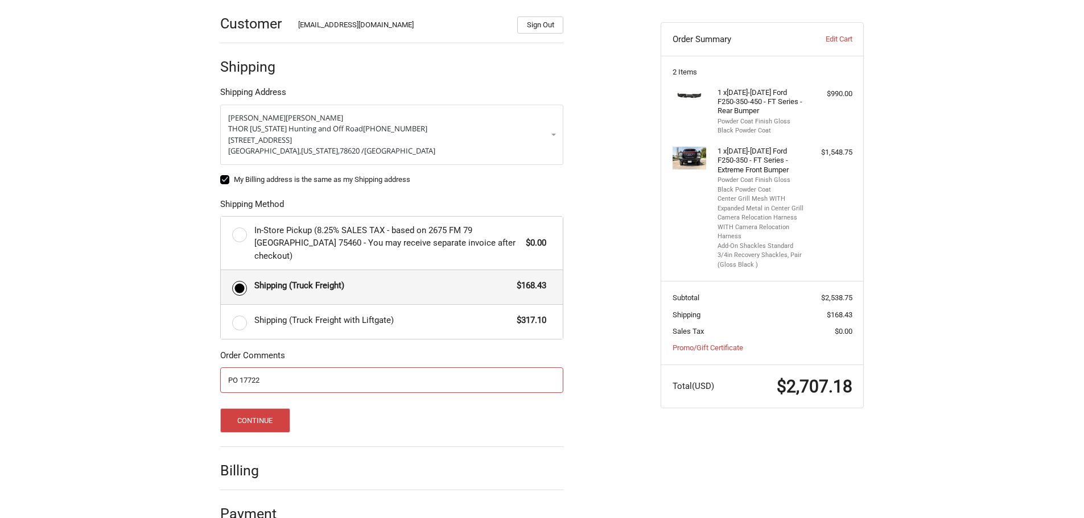
type input "PO 17722"
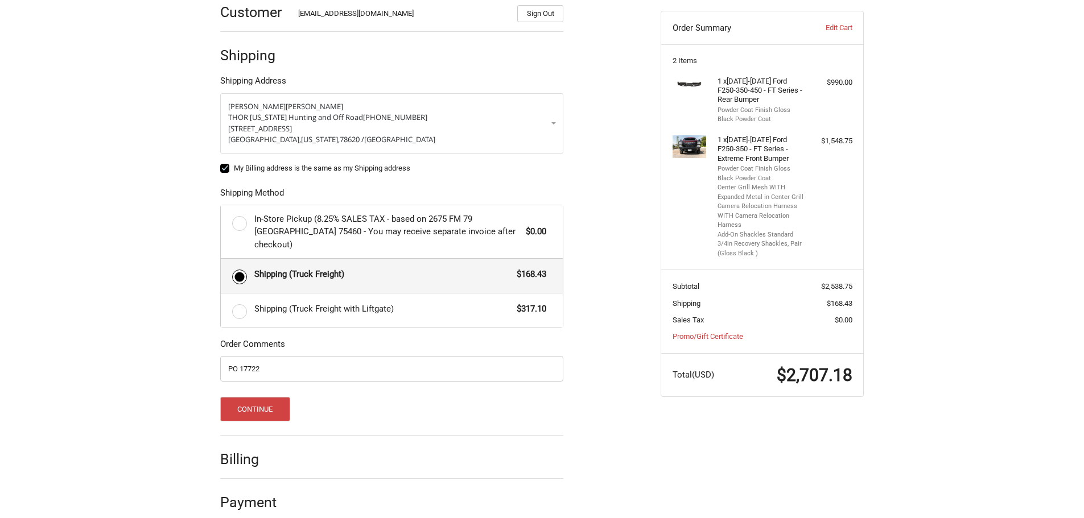
scroll to position [184, 0]
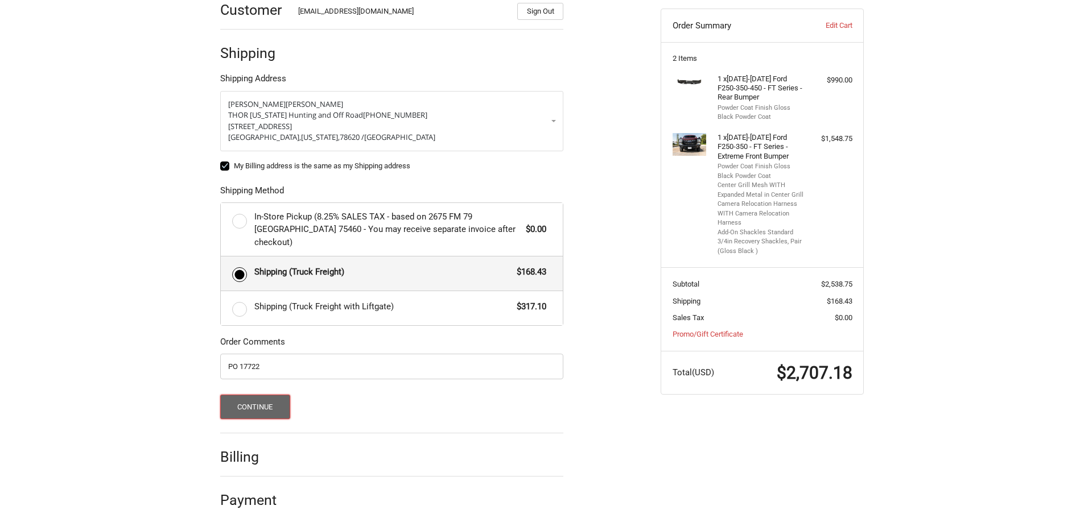
click at [255, 397] on button "Continue" at bounding box center [255, 407] width 70 height 24
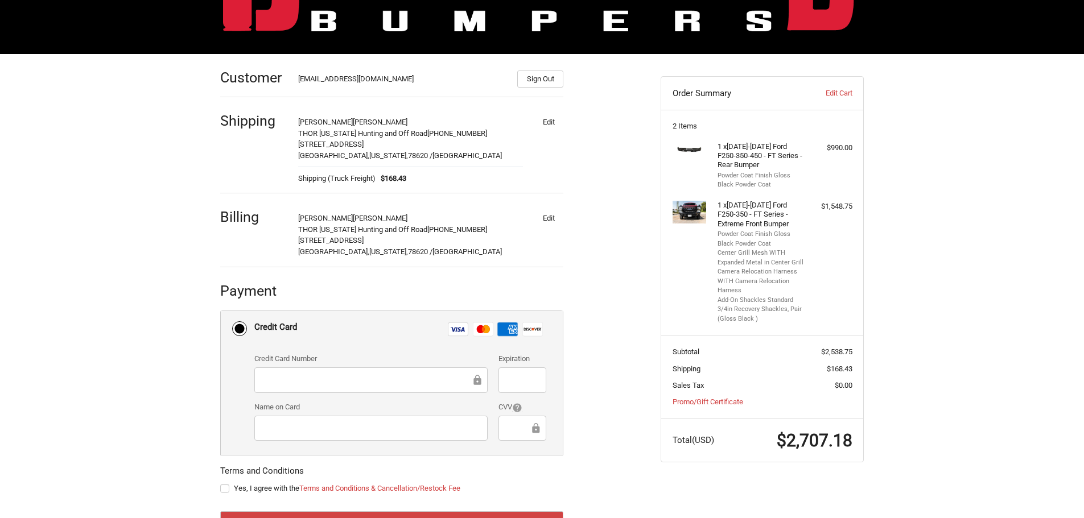
scroll to position [166, 0]
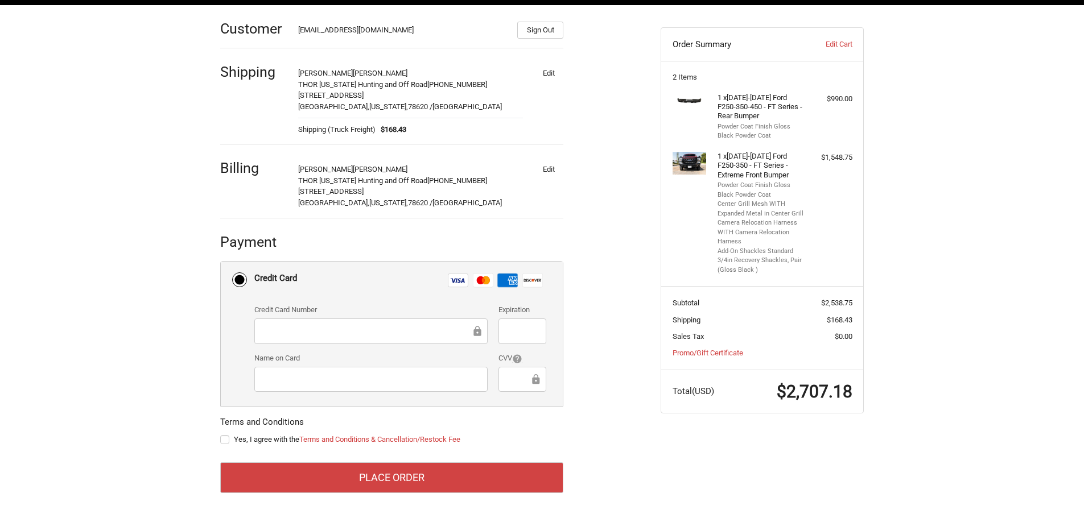
click at [373, 340] on div at bounding box center [370, 332] width 233 height 26
click at [222, 438] on label "Yes, I agree with the Terms and Conditions & Cancellation/Restock Fee" at bounding box center [391, 439] width 343 height 9
click at [221, 435] on input "Yes, I agree with the Terms and Conditions & Cancellation/Restock Fee" at bounding box center [220, 434] width 1 height 1
checkbox input "true"
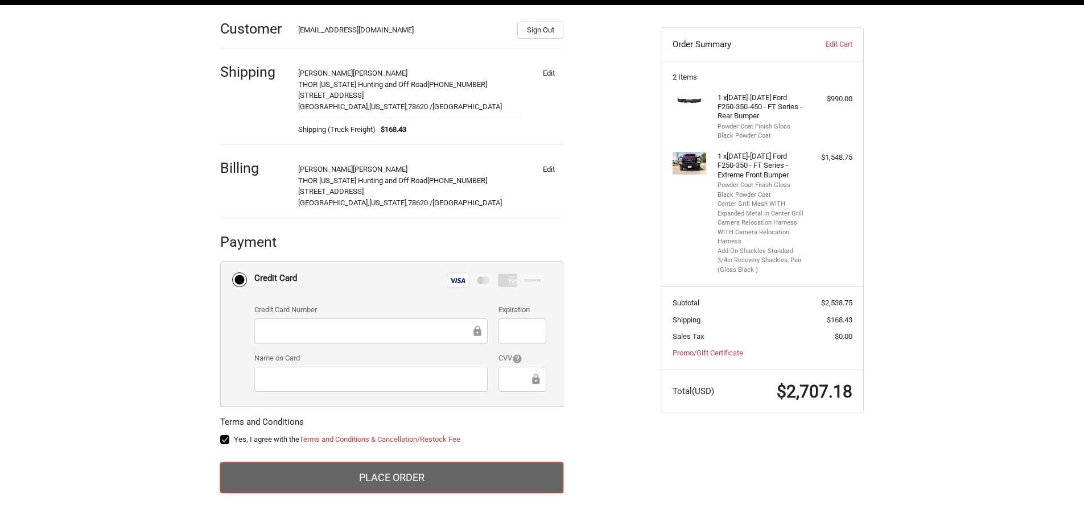
click at [405, 473] on button "Place Order" at bounding box center [391, 478] width 343 height 31
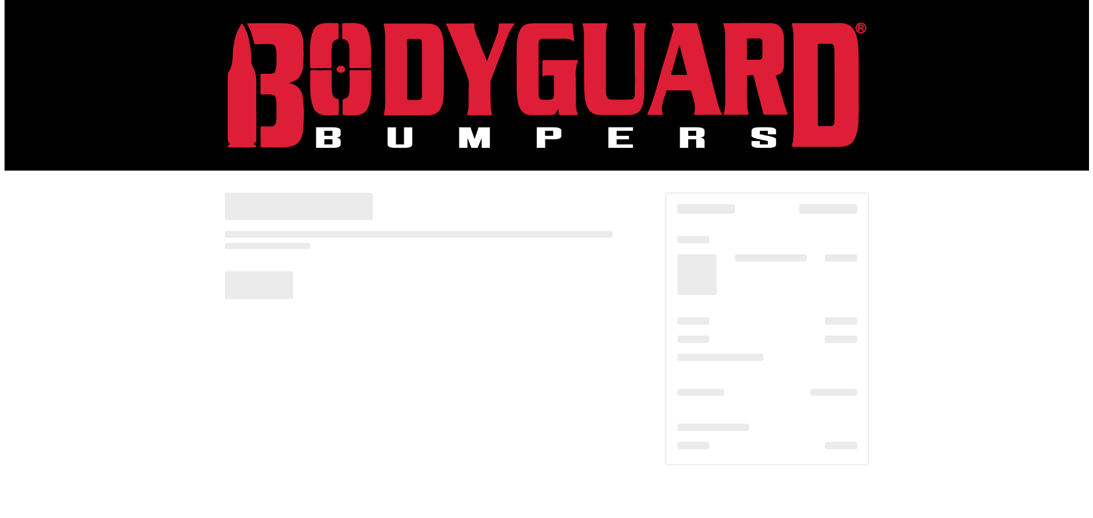
scroll to position [0, 0]
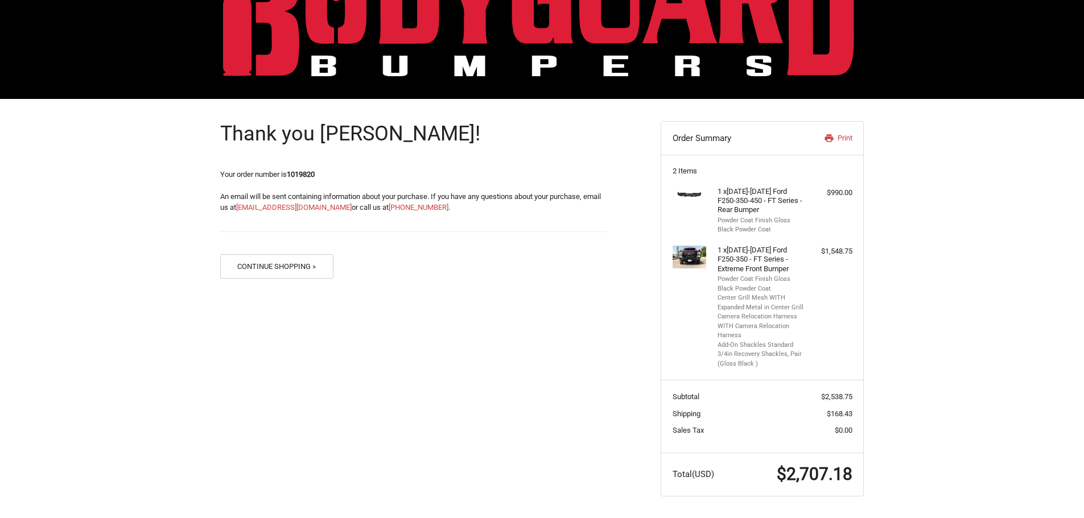
scroll to position [72, 0]
click at [492, 303] on div "Thank you [PERSON_NAME]! Your order number is 1019820 An email will be sent con…" at bounding box center [542, 308] width 683 height 420
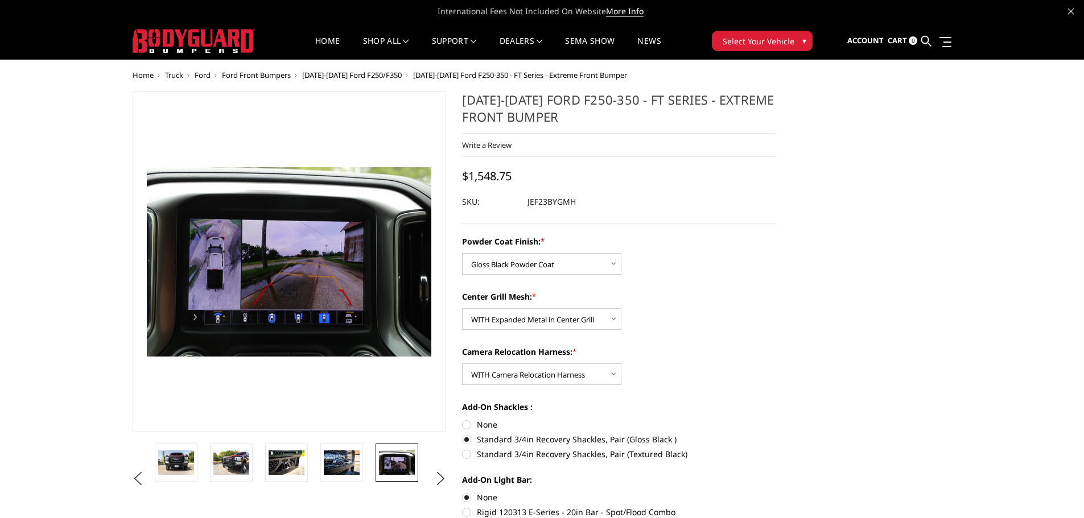
select select "3264"
select select "3266"
select select "3268"
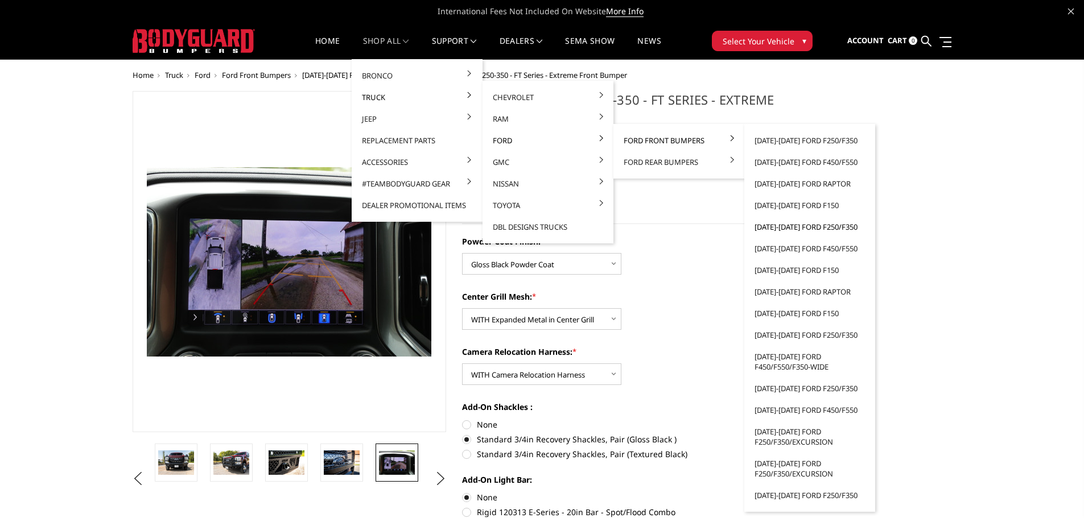
click at [803, 228] on link "[DATE]-[DATE] Ford F250/F350" at bounding box center [810, 227] width 122 height 22
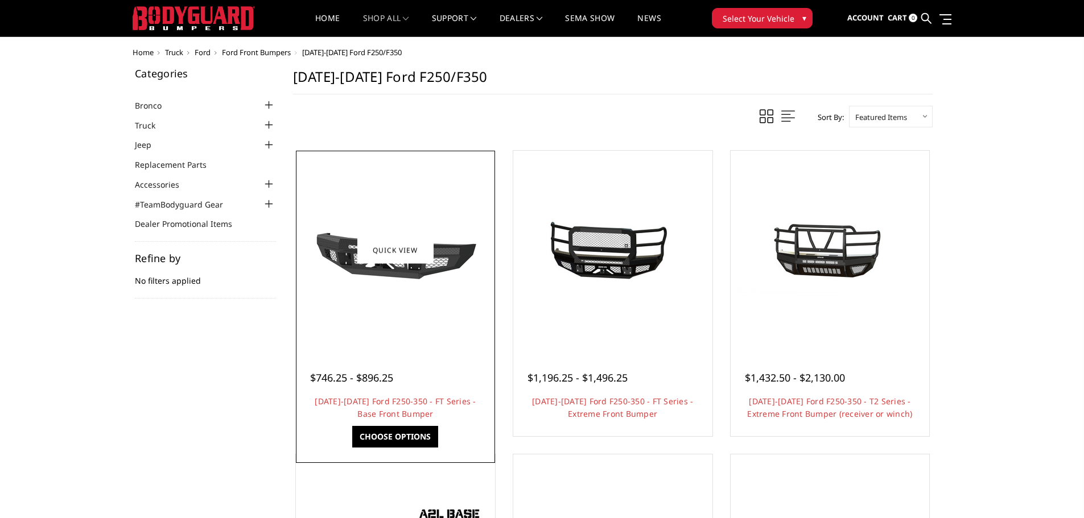
click at [432, 253] on link "Quick view" at bounding box center [395, 250] width 76 height 27
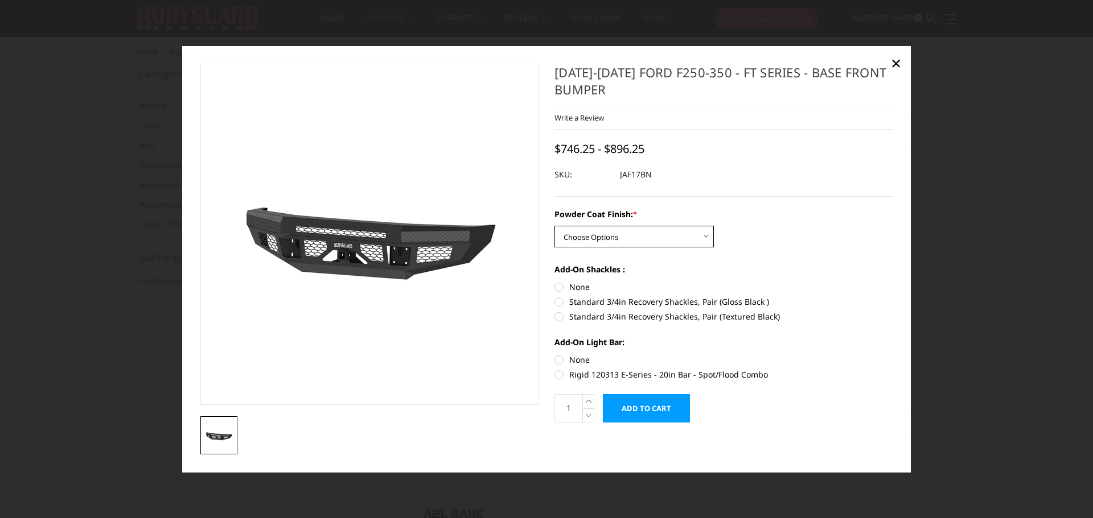
click at [650, 236] on select "Choose Options Bare Metal Gloss Black Powder Coat Textured Black Powder Coat" at bounding box center [633, 237] width 159 height 22
select select "3374"
click at [554, 226] on select "Choose Options Bare Metal Gloss Black Powder Coat Textured Black Powder Coat" at bounding box center [633, 237] width 159 height 22
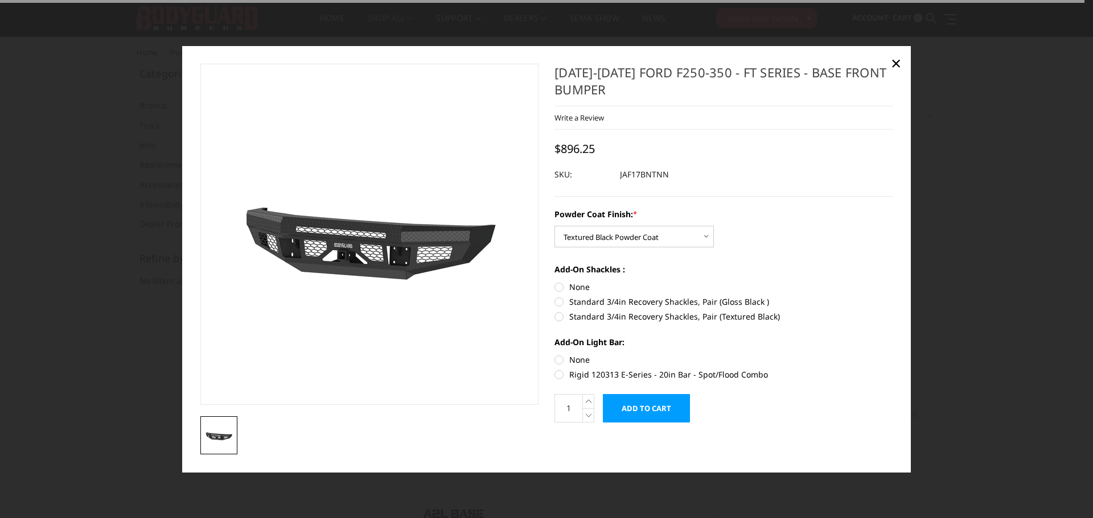
drag, startPoint x: 582, startPoint y: 359, endPoint x: 580, endPoint y: 343, distance: 16.0
click at [581, 358] on label "None" at bounding box center [723, 360] width 339 height 12
click at [555, 355] on input "None" at bounding box center [554, 354] width 1 height 1
radio input "true"
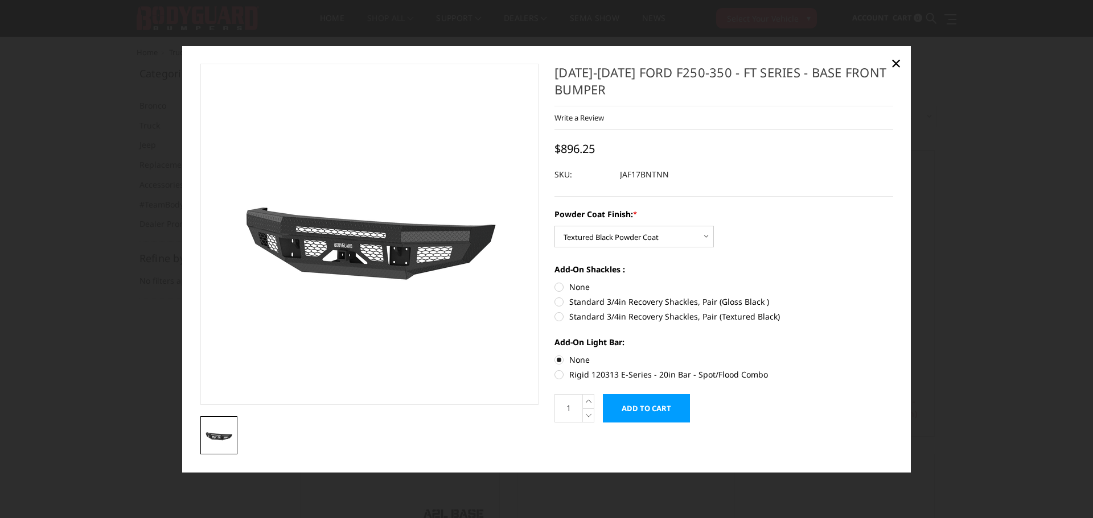
click at [607, 320] on label "Standard 3/4in Recovery Shackles, Pair (Textured Black)" at bounding box center [723, 317] width 339 height 12
click at [893, 296] on input "Standard 3/4in Recovery Shackles, Pair (Textured Black)" at bounding box center [893, 296] width 1 height 1
radio input "true"
click at [894, 60] on span "×" at bounding box center [896, 63] width 10 height 24
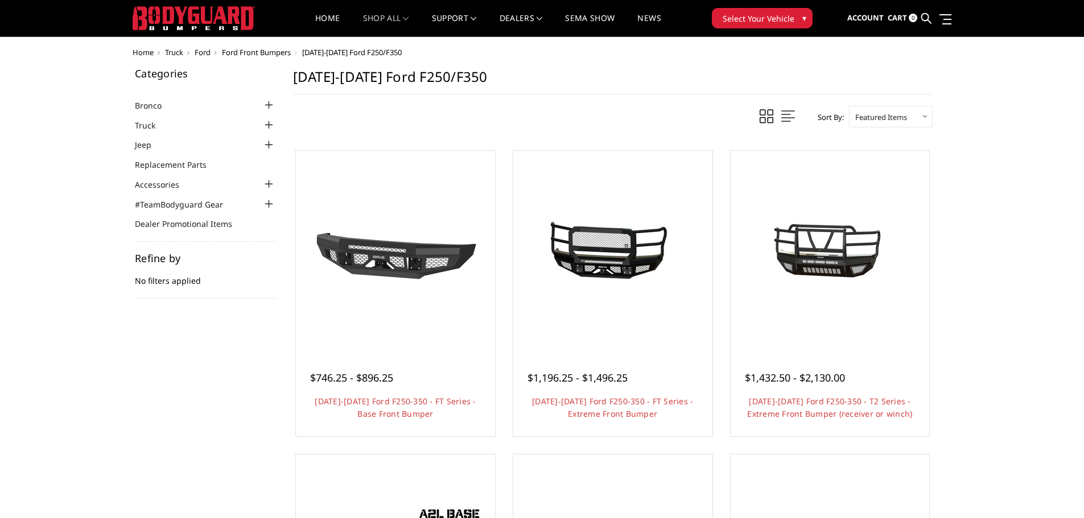
click at [932, 116] on select "Featured Items Newest Items Best Selling A to Z Z to A By Review Price: Ascendi…" at bounding box center [891, 117] width 84 height 22
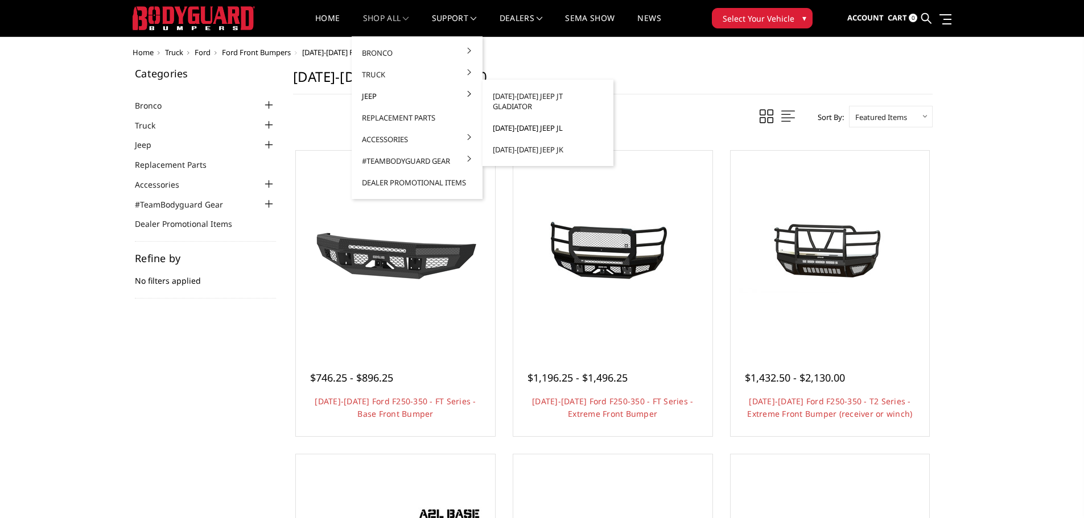
click at [605, 119] on link "[DATE]-[DATE] Jeep JL" at bounding box center [548, 128] width 122 height 22
